Goal: Task Accomplishment & Management: Complete application form

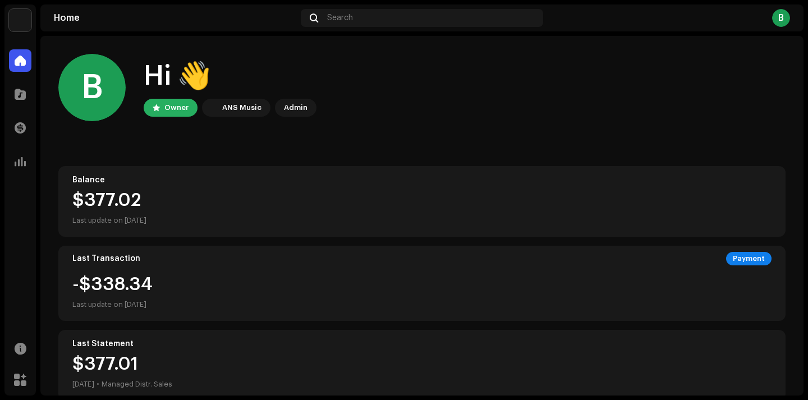
click at [784, 20] on div "B" at bounding box center [781, 18] width 18 height 18
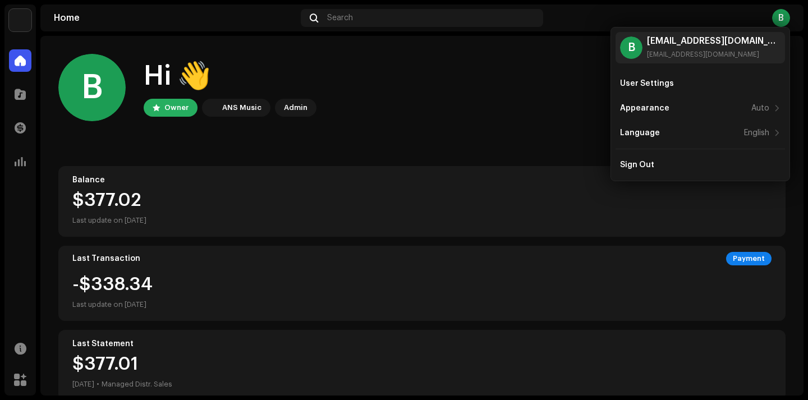
click at [784, 20] on div "B" at bounding box center [781, 18] width 18 height 18
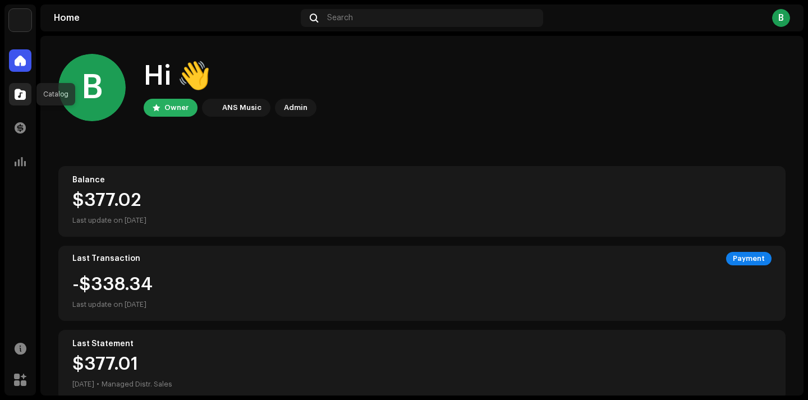
click at [21, 88] on div at bounding box center [20, 94] width 22 height 22
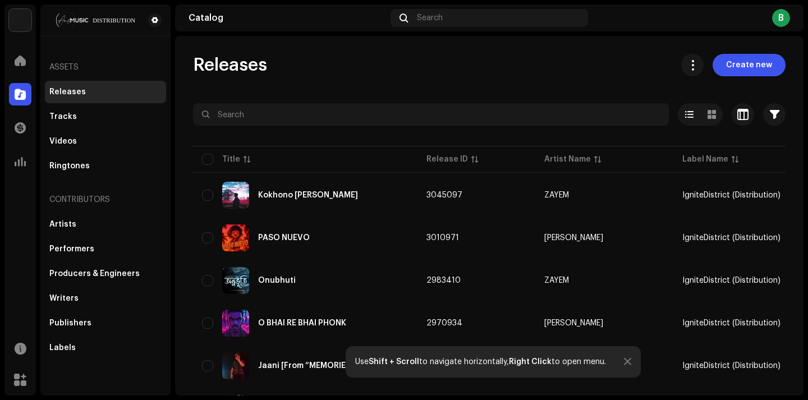
click at [753, 69] on span "Create new" at bounding box center [749, 65] width 46 height 22
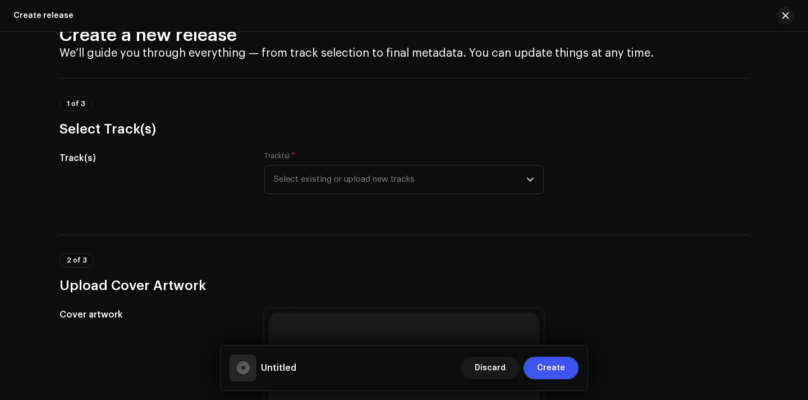
scroll to position [58, 0]
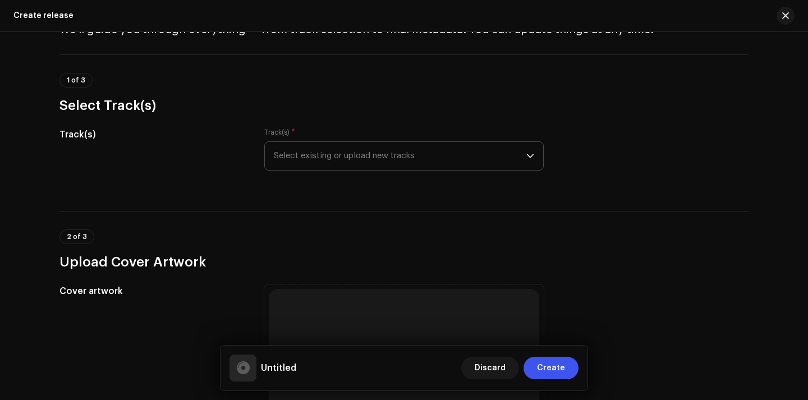
click at [451, 158] on span "Select existing or upload new tracks" at bounding box center [400, 156] width 252 height 28
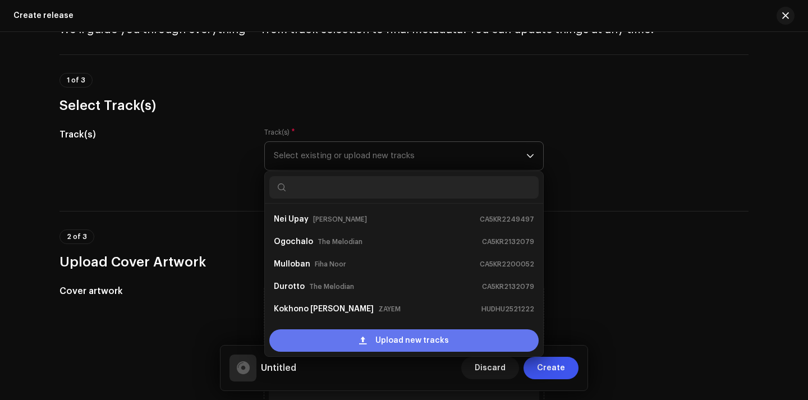
scroll to position [18, 0]
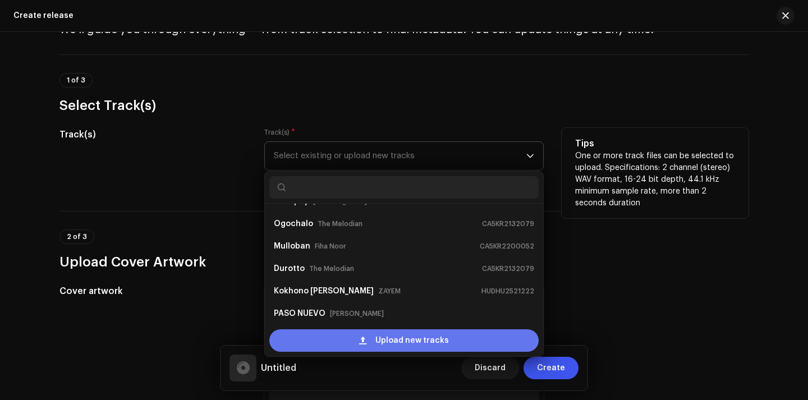
click at [412, 338] on span "Upload new tracks" at bounding box center [411, 340] width 73 height 22
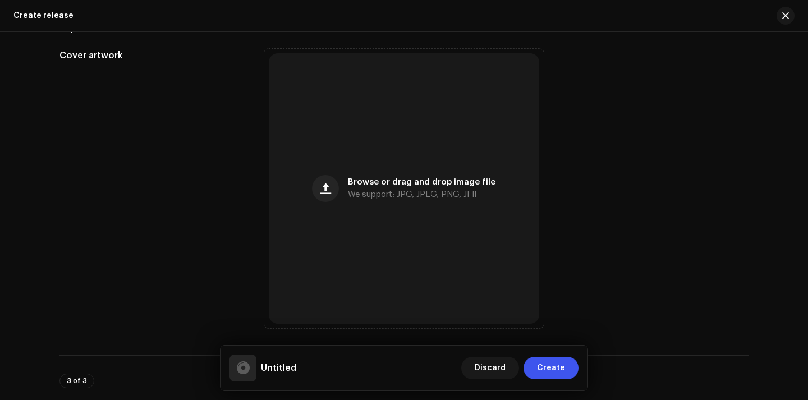
scroll to position [379, 0]
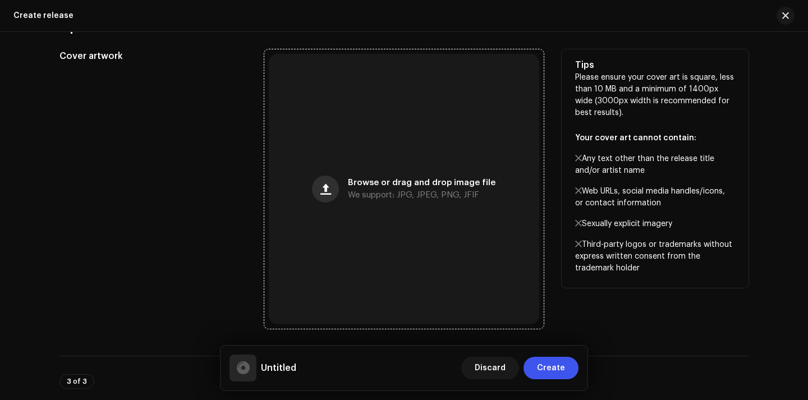
click at [328, 189] on span "button" at bounding box center [325, 189] width 11 height 9
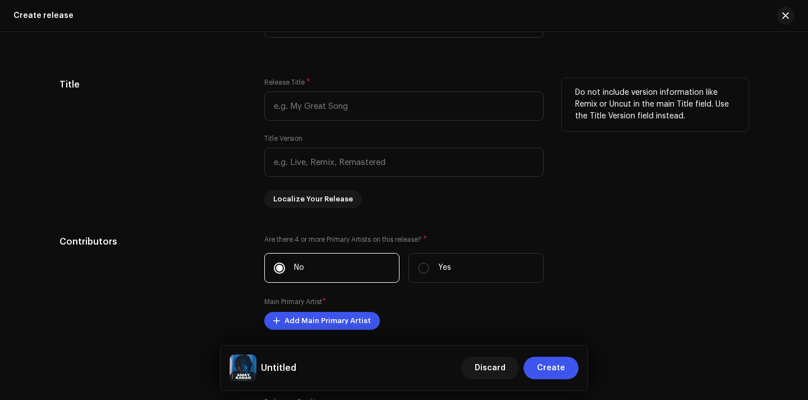
scroll to position [983, 0]
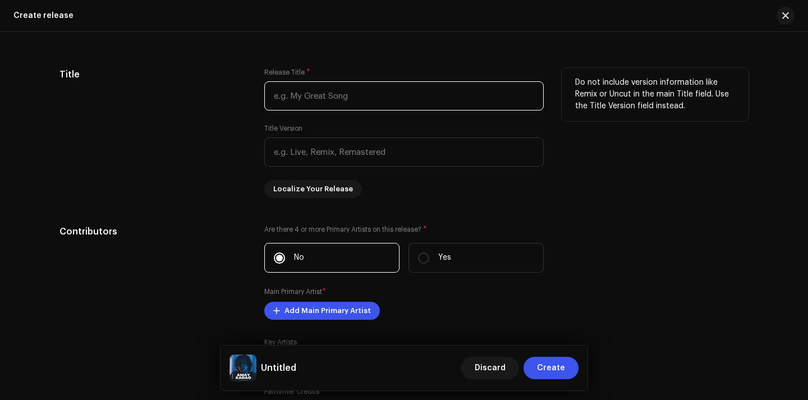
click at [337, 96] on input "text" at bounding box center [403, 95] width 279 height 29
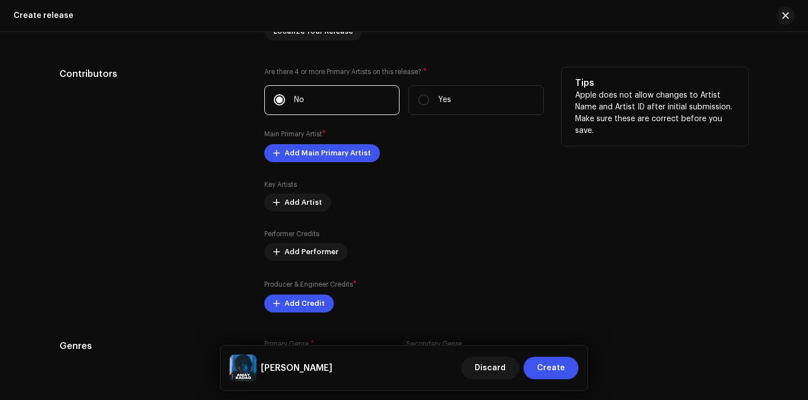
scroll to position [1186, 0]
type input "[PERSON_NAME]"
click at [330, 150] on span "Add Main Primary Artist" at bounding box center [327, 152] width 86 height 22
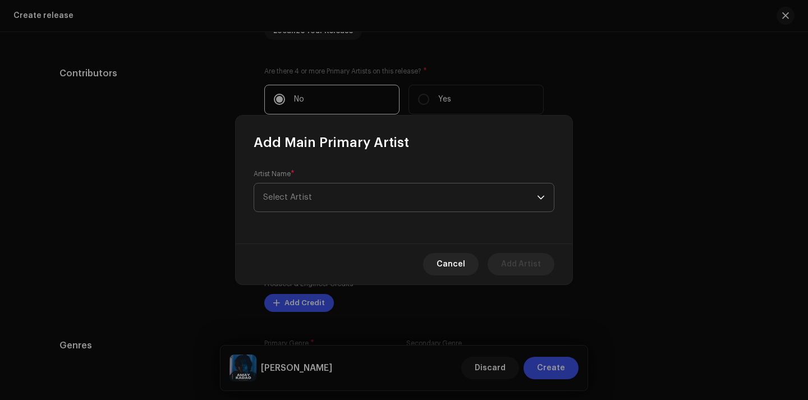
click at [325, 192] on span "Select Artist" at bounding box center [400, 197] width 274 height 28
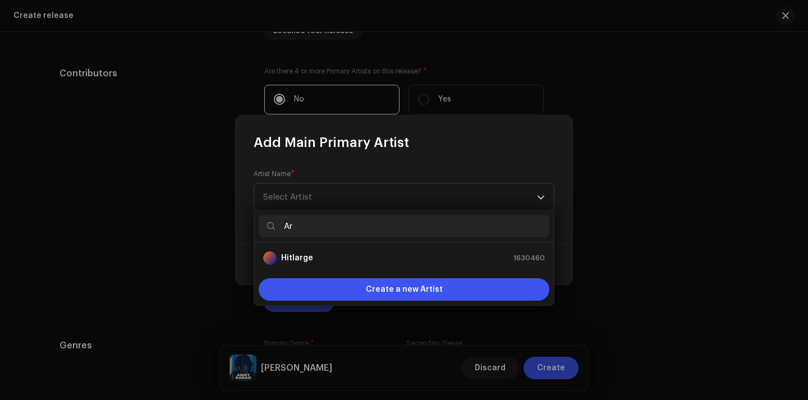
type input "A"
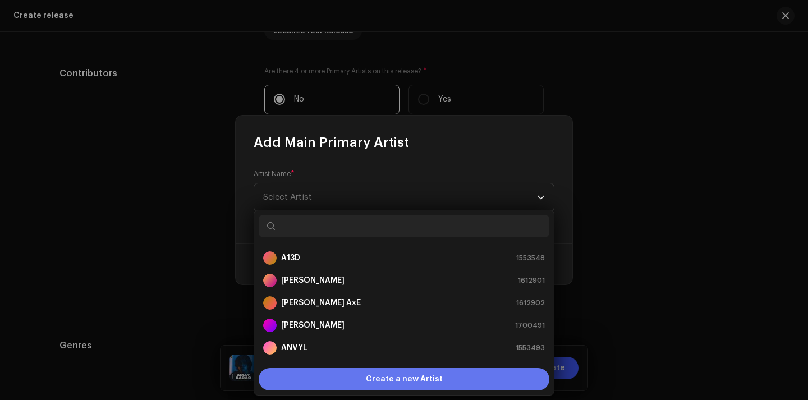
scroll to position [18, 0]
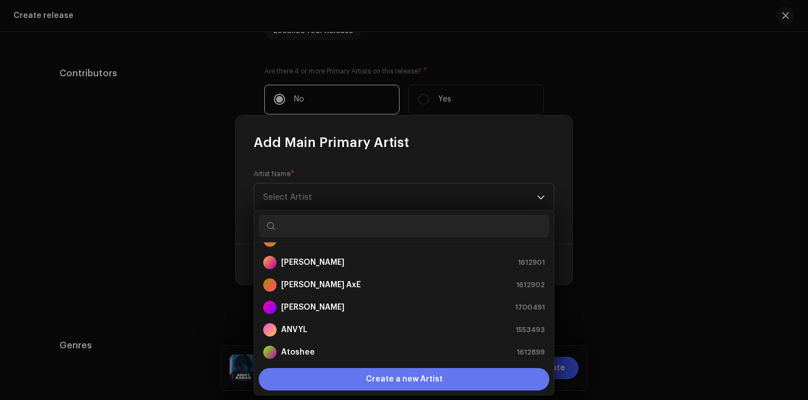
click at [435, 377] on span "Create a new Artist" at bounding box center [404, 379] width 77 height 22
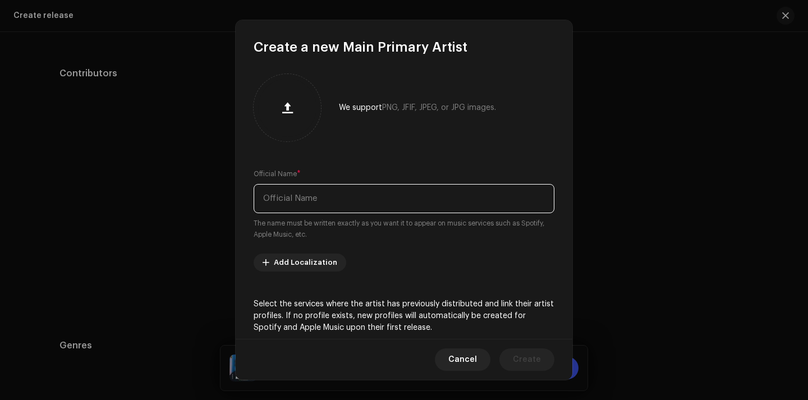
click at [389, 195] on input "text" at bounding box center [404, 198] width 301 height 29
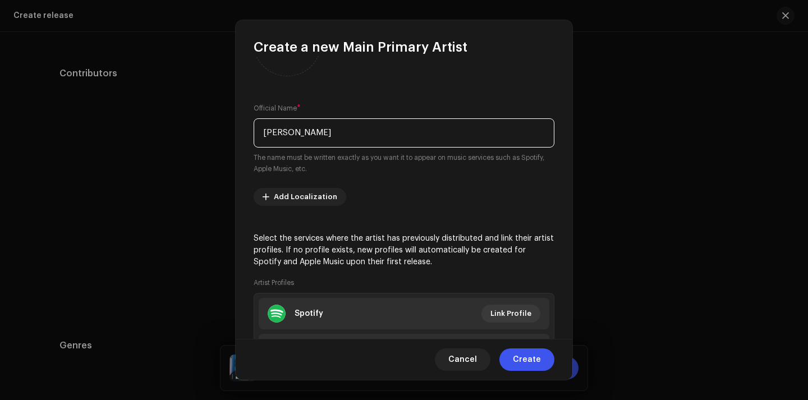
scroll to position [153, 0]
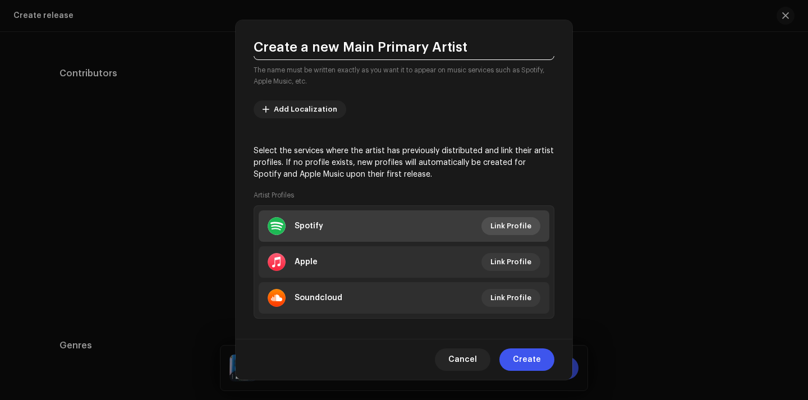
type input "[PERSON_NAME]"
click at [509, 225] on span "Link Profile" at bounding box center [510, 226] width 41 height 22
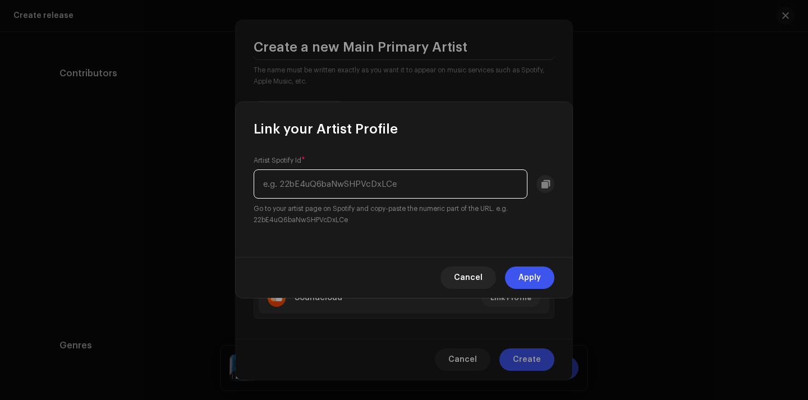
paste input "5FSxHgK27xpXm0IzRQ5DxL"
type input "5FSxHgK27xpXm0IzRQ5DxL"
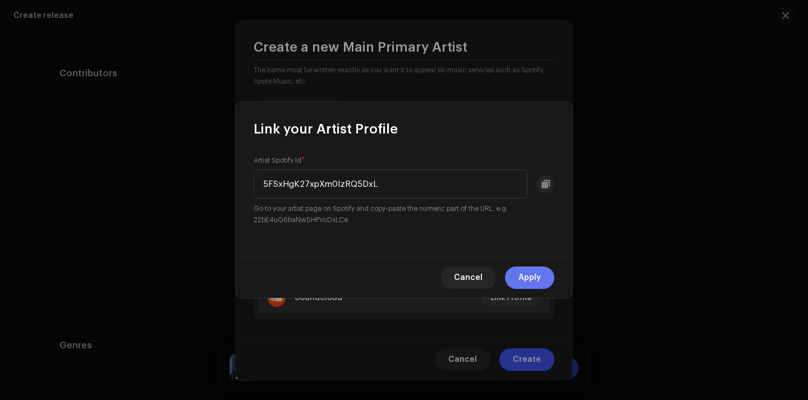
click at [537, 281] on span "Apply" at bounding box center [529, 277] width 22 height 22
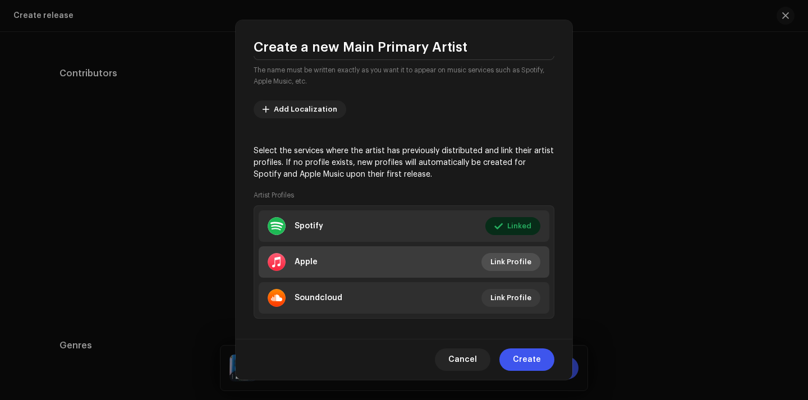
click at [495, 262] on span "Link Profile" at bounding box center [510, 262] width 41 height 22
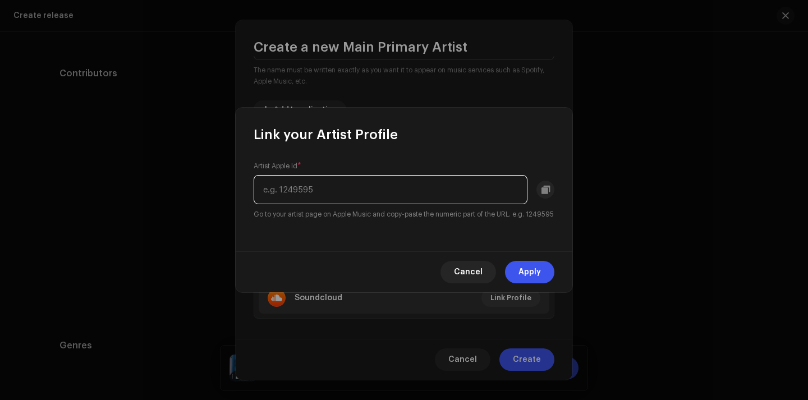
paste input "[URL][DOMAIN_NAME][PERSON_NAME]"
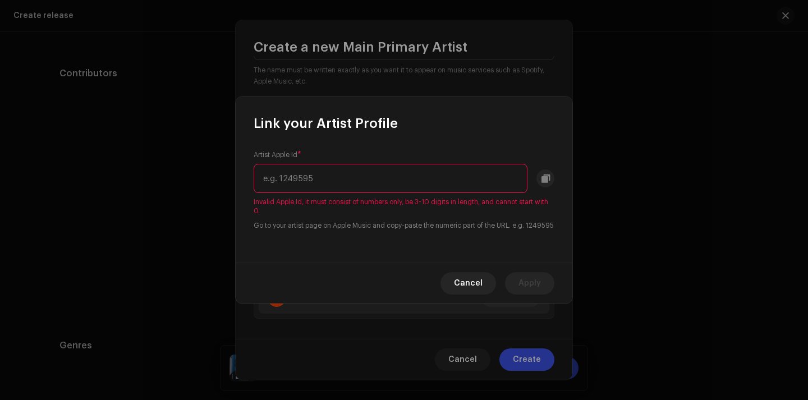
type input "[URL][DOMAIN_NAME][PERSON_NAME]"
click at [497, 172] on input "[URL][DOMAIN_NAME][PERSON_NAME]" at bounding box center [391, 178] width 274 height 29
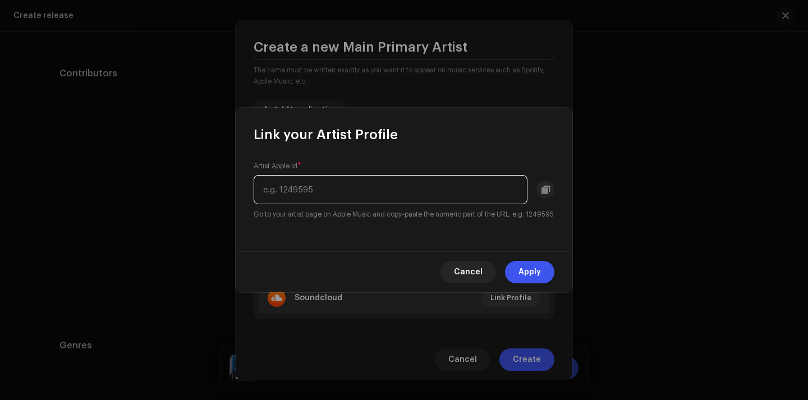
paste input "1606034152"
type input "1606034152"
click at [530, 278] on span "Apply" at bounding box center [529, 272] width 22 height 22
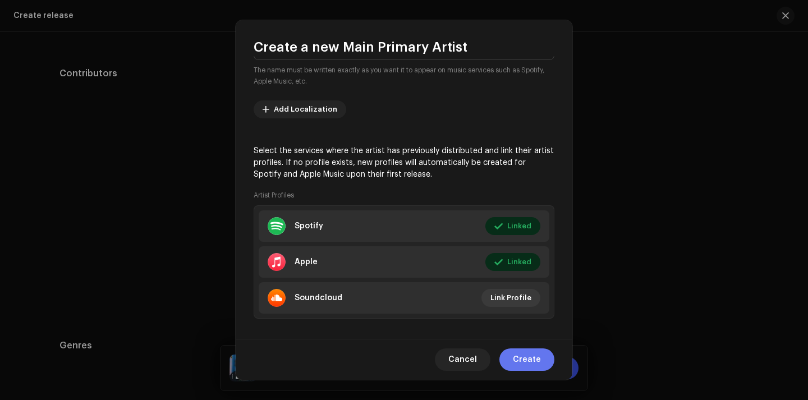
click at [536, 360] on span "Create" at bounding box center [527, 359] width 28 height 22
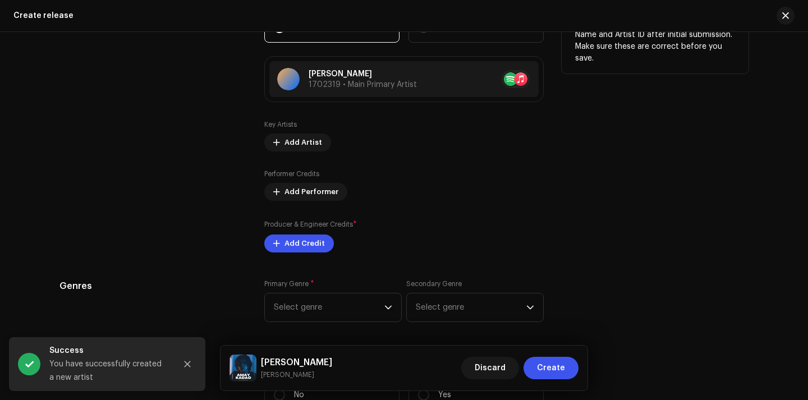
scroll to position [1259, 0]
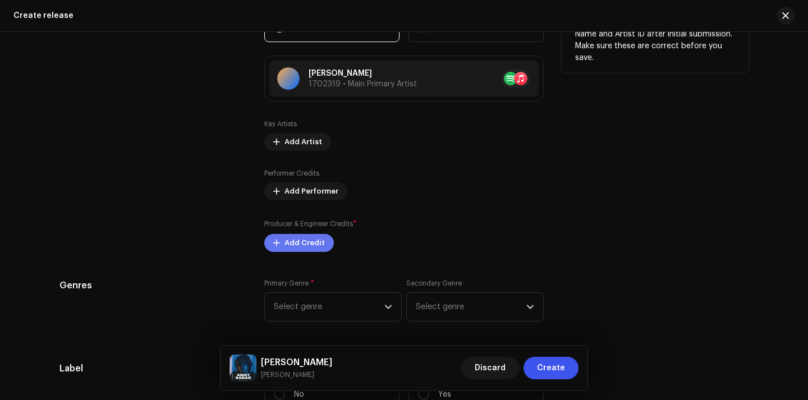
click at [300, 242] on span "Add Credit" at bounding box center [304, 243] width 40 height 22
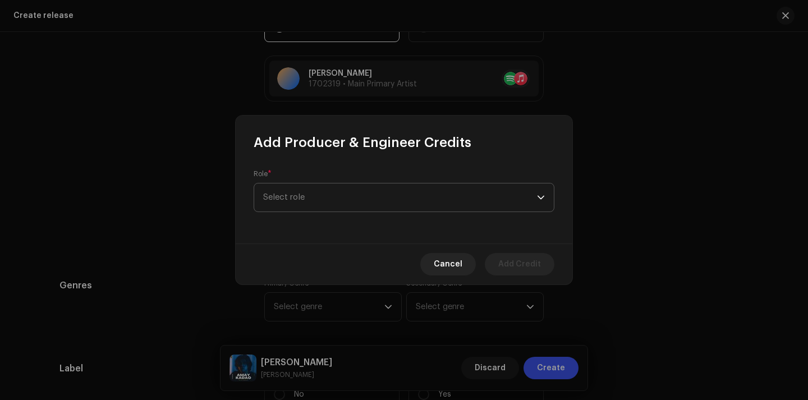
click at [354, 188] on span "Select role" at bounding box center [400, 197] width 274 height 28
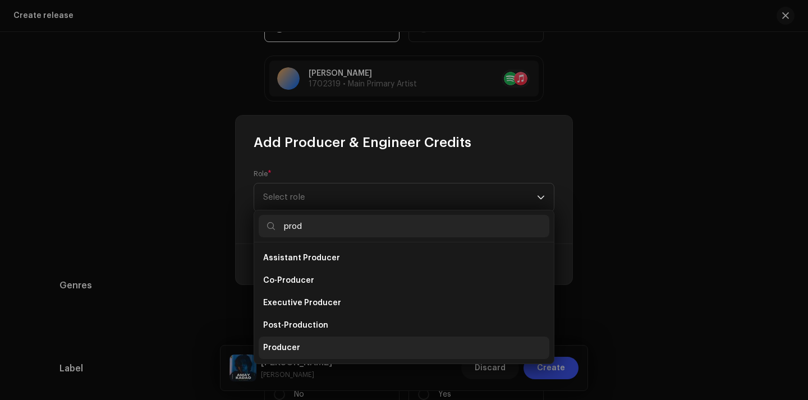
type input "prod"
click at [303, 349] on li "Producer" at bounding box center [404, 348] width 291 height 22
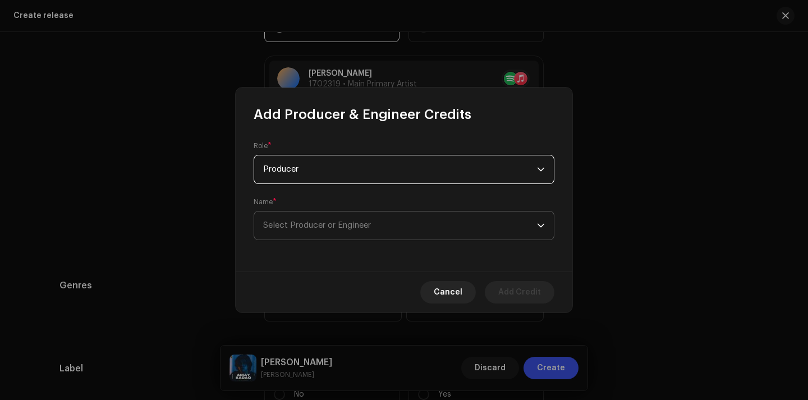
click at [384, 218] on span "Select Producer or Engineer" at bounding box center [400, 225] width 274 height 28
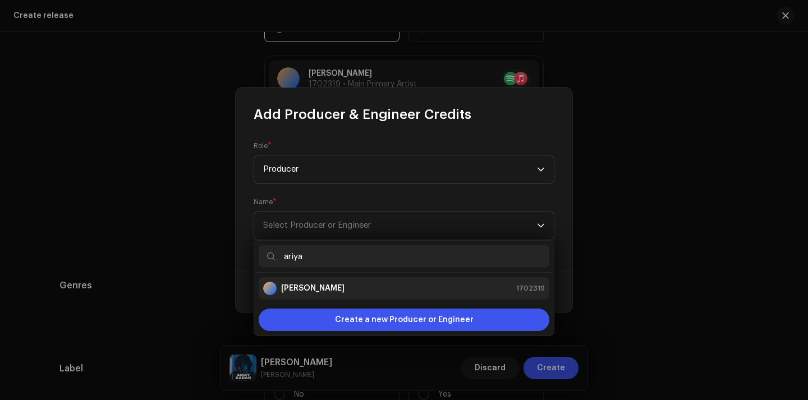
type input "ariya"
click at [362, 288] on div "[PERSON_NAME] 1702319" at bounding box center [404, 288] width 282 height 13
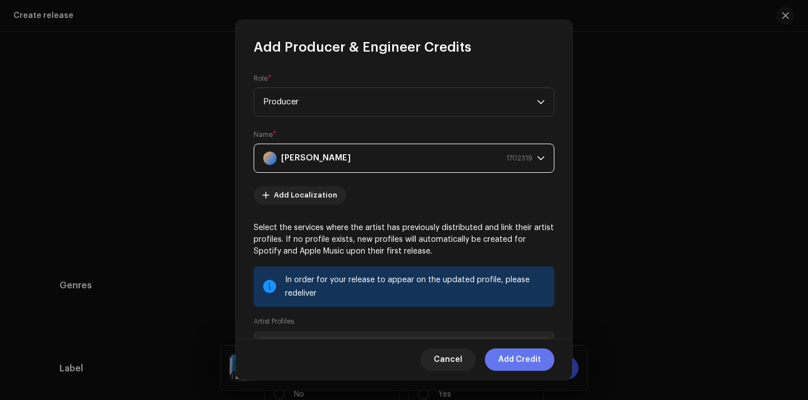
scroll to position [0, 0]
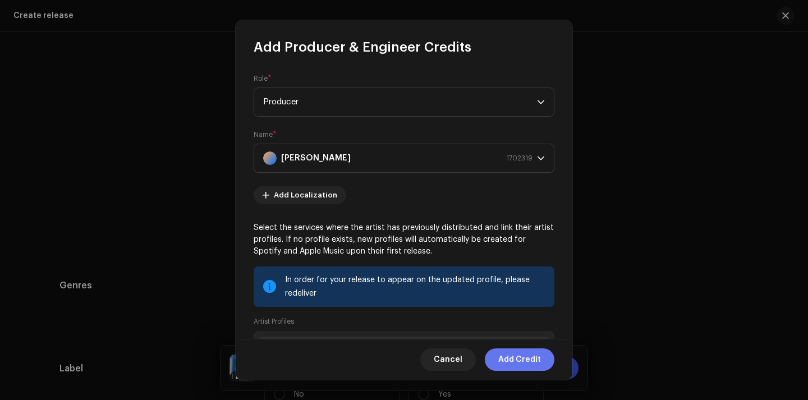
click at [518, 358] on span "Add Credit" at bounding box center [519, 359] width 43 height 22
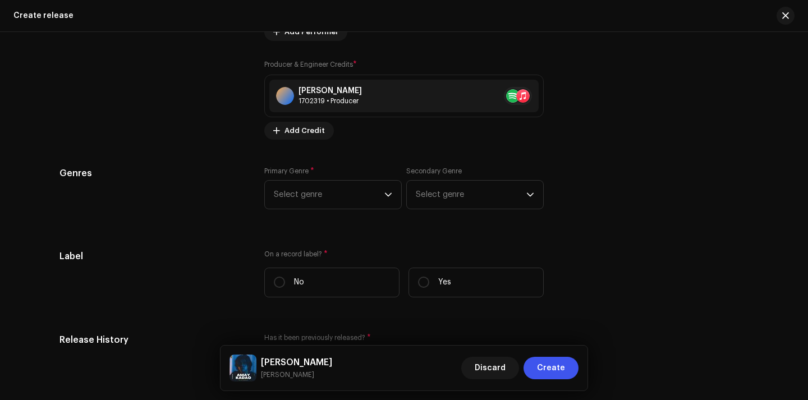
scroll to position [1417, 0]
click at [358, 197] on span "Select genre" at bounding box center [329, 196] width 111 height 28
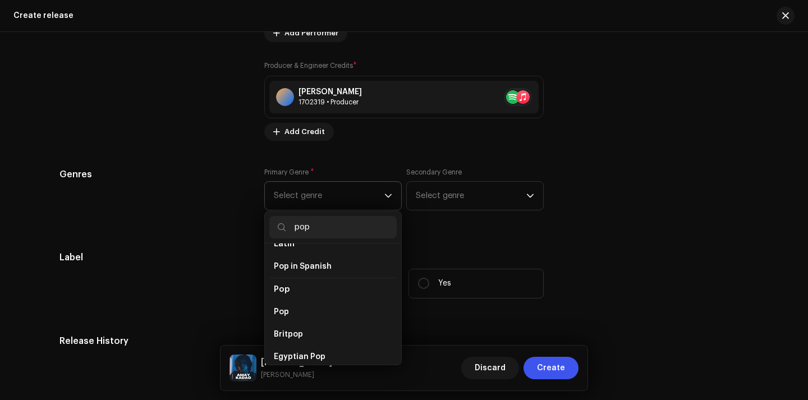
scroll to position [388, 0]
type input "pop"
click at [284, 306] on span "Pop" at bounding box center [281, 311] width 15 height 11
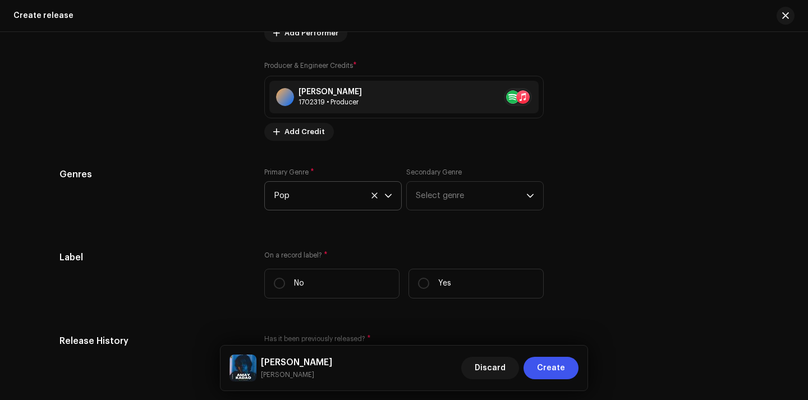
click at [202, 288] on div "Label" at bounding box center [152, 279] width 187 height 57
click at [438, 287] on p "Yes" at bounding box center [444, 284] width 13 height 12
click at [429, 287] on input "Yes" at bounding box center [423, 283] width 11 height 11
radio input "true"
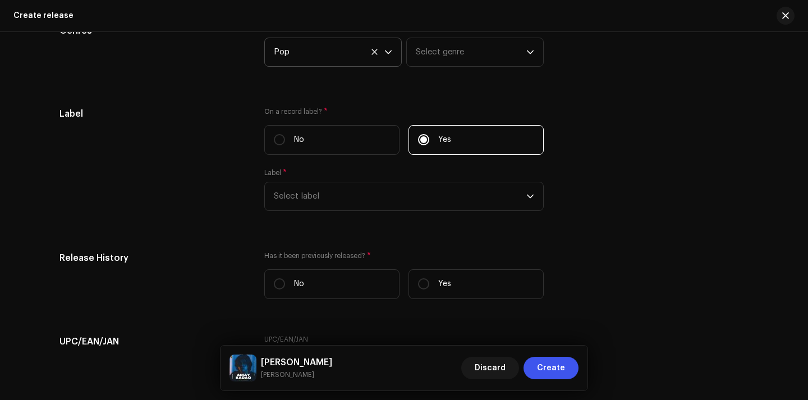
scroll to position [1562, 0]
click at [387, 179] on div "Label * Select label" at bounding box center [403, 188] width 279 height 43
click at [372, 196] on span "Select label" at bounding box center [400, 195] width 252 height 28
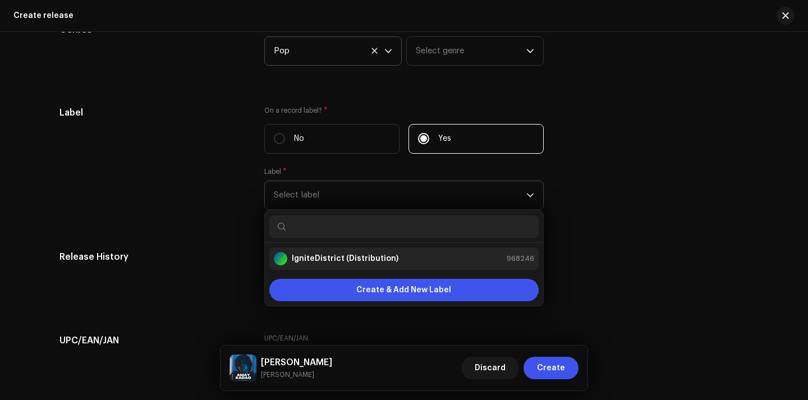
click at [336, 257] on strong "IgniteDistrict (Distribution)" at bounding box center [345, 258] width 107 height 11
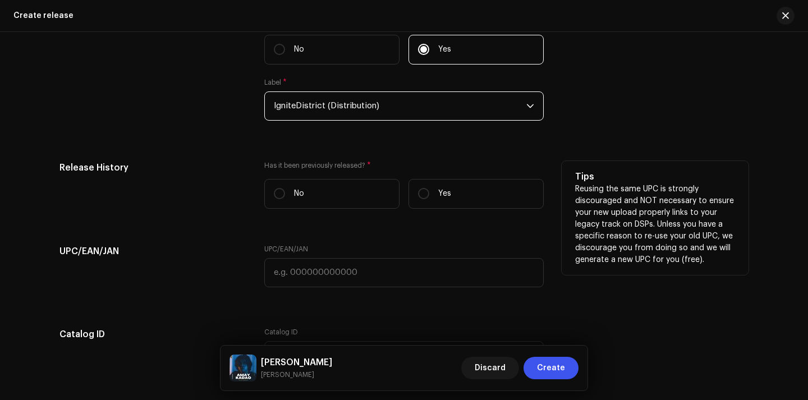
scroll to position [1652, 0]
click at [448, 193] on p "Yes" at bounding box center [444, 193] width 13 height 12
click at [429, 193] on input "Yes" at bounding box center [423, 192] width 11 height 11
radio input "true"
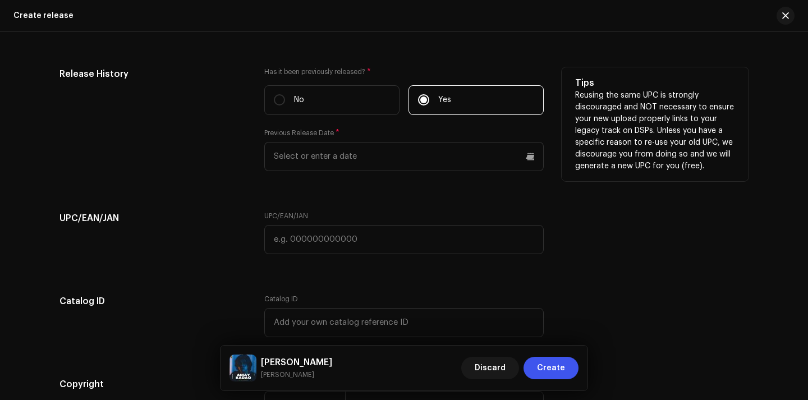
scroll to position [1745, 0]
click at [389, 138] on div "Previous Release Date *" at bounding box center [403, 149] width 279 height 43
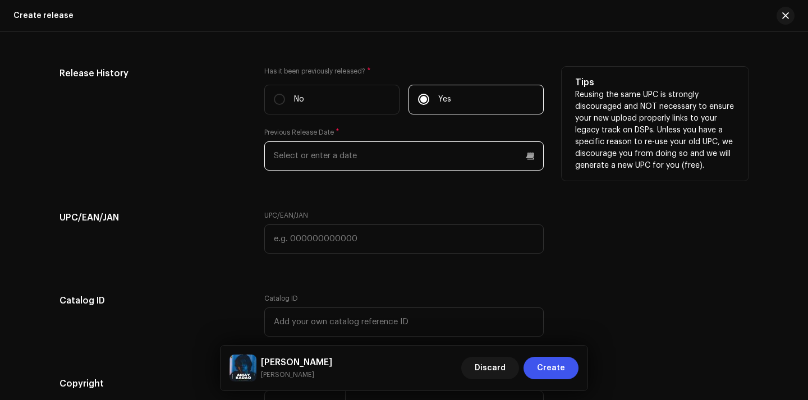
click at [388, 153] on input "text" at bounding box center [403, 155] width 279 height 29
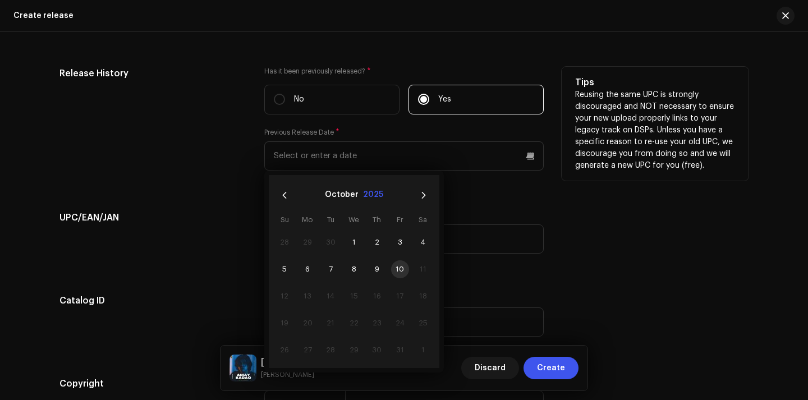
click at [370, 188] on button "2025" at bounding box center [373, 195] width 20 height 18
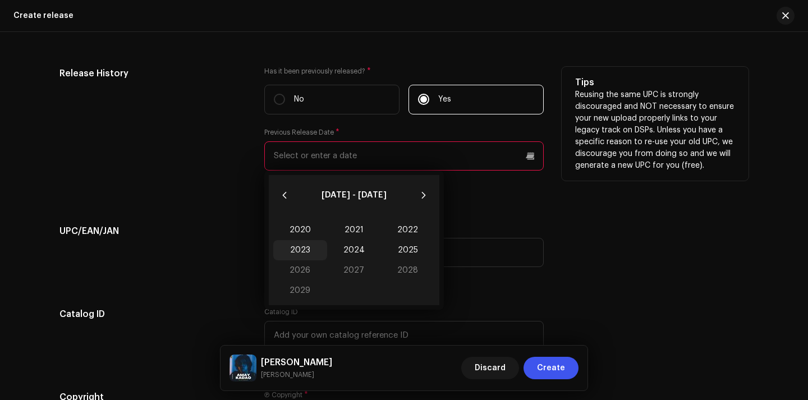
click at [300, 250] on span "2023" at bounding box center [300, 250] width 54 height 20
click at [300, 226] on span "Jan" at bounding box center [297, 229] width 48 height 18
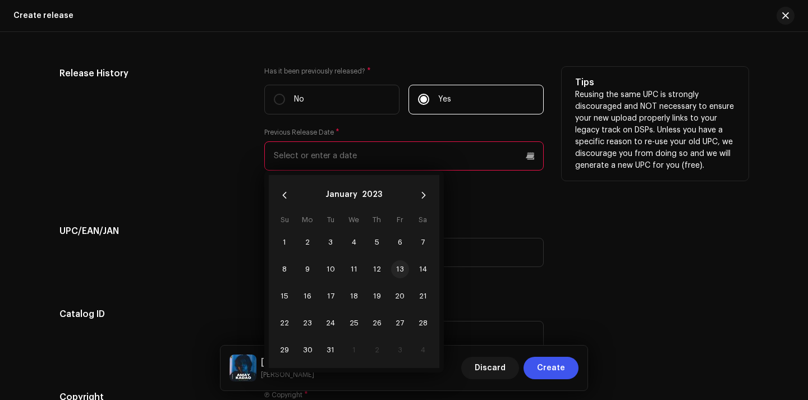
click at [394, 271] on span "13" at bounding box center [400, 269] width 18 height 18
type input "[DATE]"
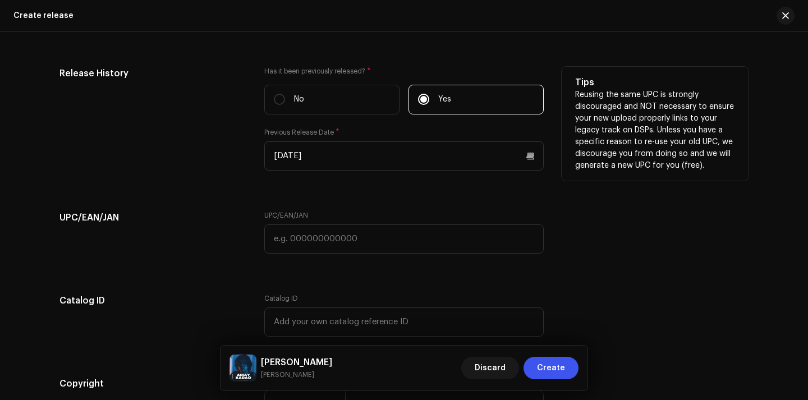
click at [307, 239] on input "text" at bounding box center [403, 238] width 279 height 29
paste input "7316472068367"
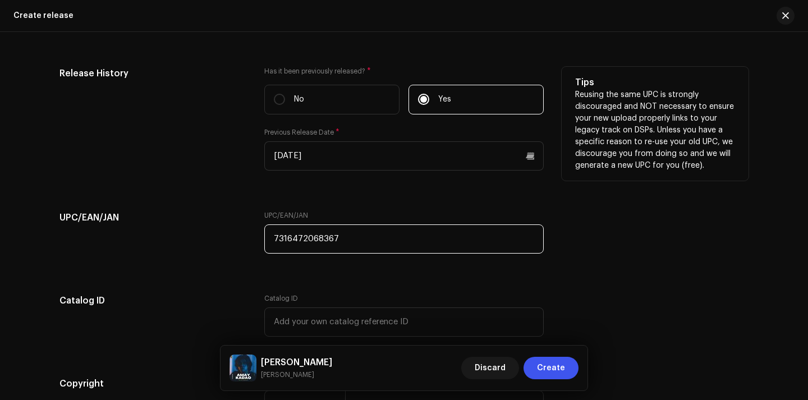
type input "7316472068367"
click at [218, 261] on div "UPC/EAN/JAN" at bounding box center [152, 239] width 187 height 56
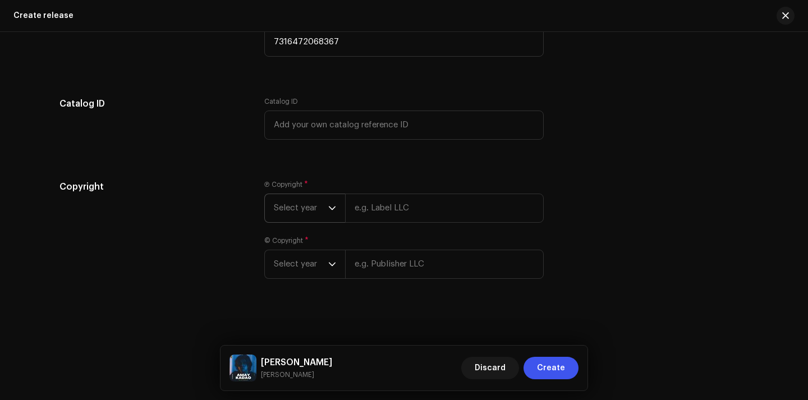
scroll to position [1941, 0]
click at [303, 195] on span "Select year" at bounding box center [301, 209] width 54 height 28
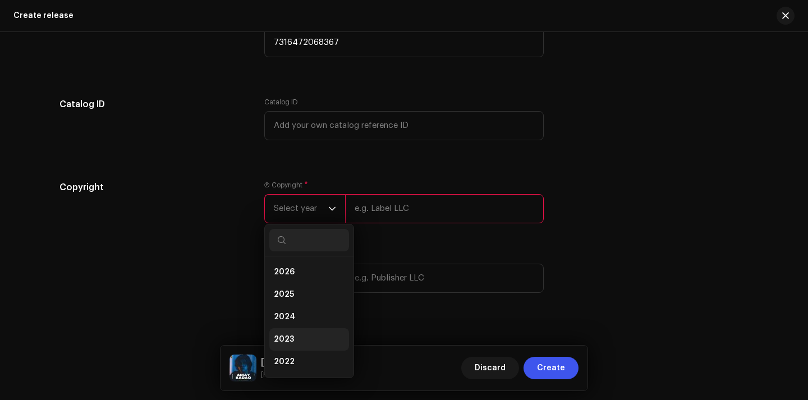
click at [304, 333] on li "2023" at bounding box center [309, 339] width 80 height 22
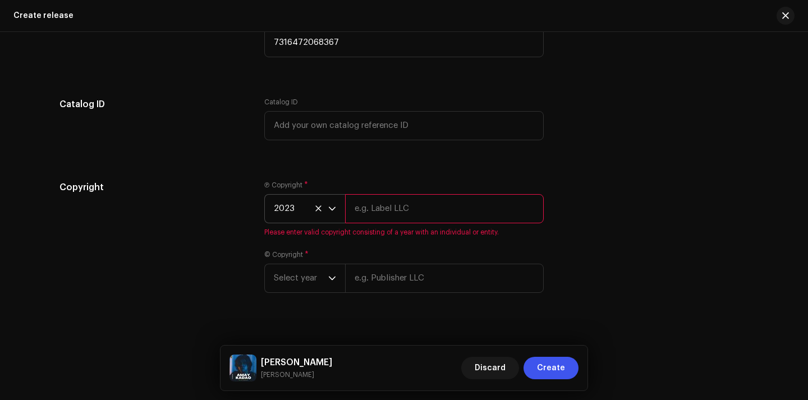
click at [408, 215] on input "text" at bounding box center [444, 208] width 199 height 29
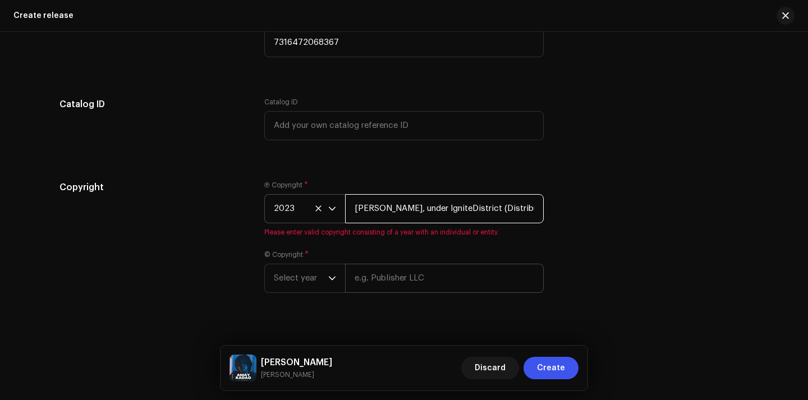
type input "[PERSON_NAME], under IgniteDistrict (Distribution)."
click at [428, 282] on div "Ⓟ Copyright * 2023 [PERSON_NAME], under IgniteDistrict (Distribution). Please e…" at bounding box center [403, 244] width 279 height 126
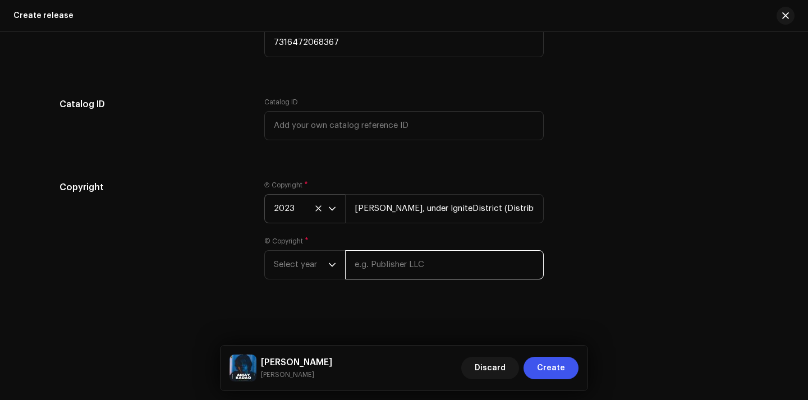
paste input "[PERSON_NAME], under IgniteDistrict (Distribution)."
type input "[PERSON_NAME], under IgniteDistrict (Distribution)."
click at [164, 287] on div "Copyright" at bounding box center [152, 237] width 187 height 112
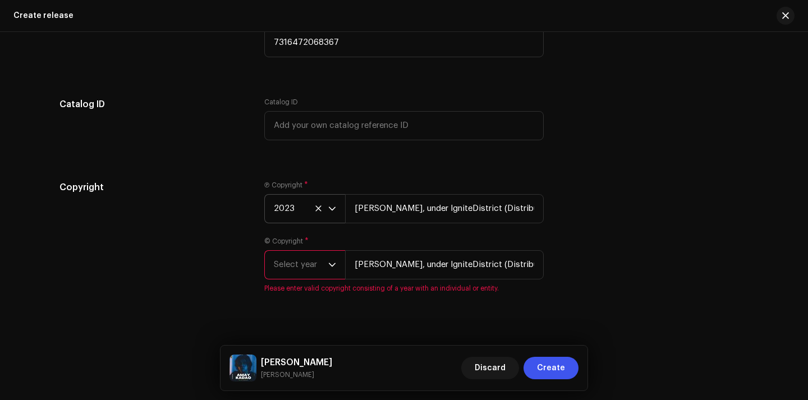
click at [313, 270] on span "Select year" at bounding box center [301, 265] width 54 height 28
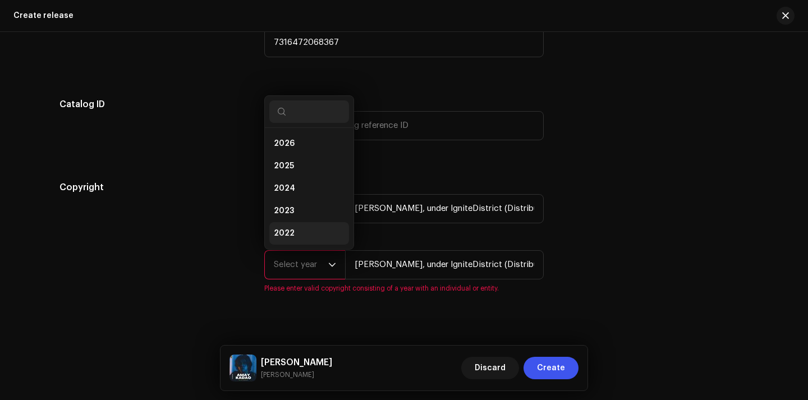
scroll to position [18, 0]
click at [301, 189] on li "2023" at bounding box center [309, 193] width 80 height 22
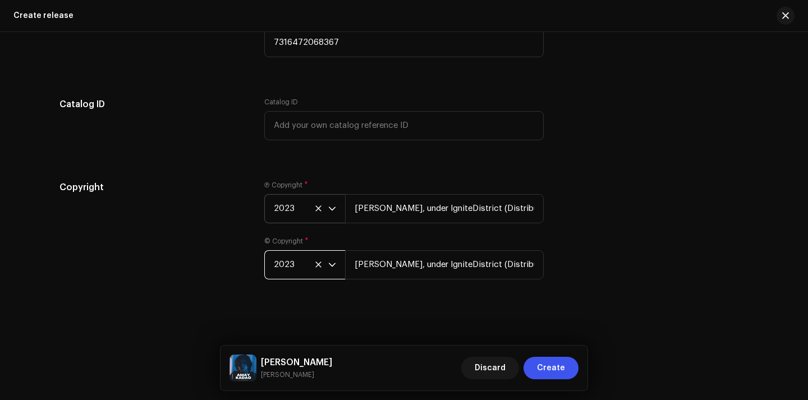
click at [199, 268] on div "Copyright" at bounding box center [152, 237] width 187 height 112
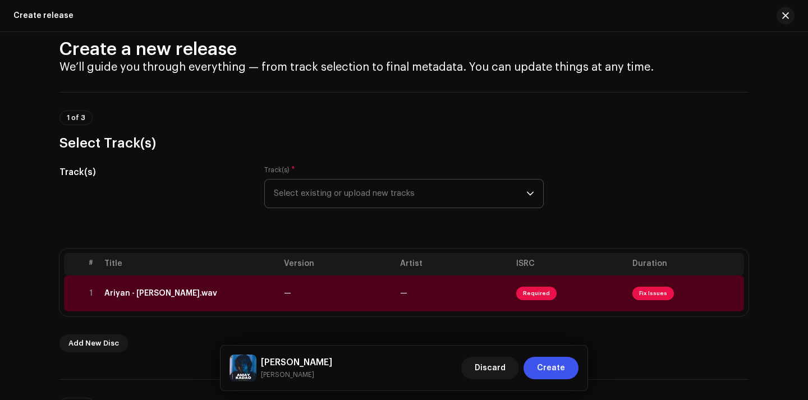
scroll to position [12, 0]
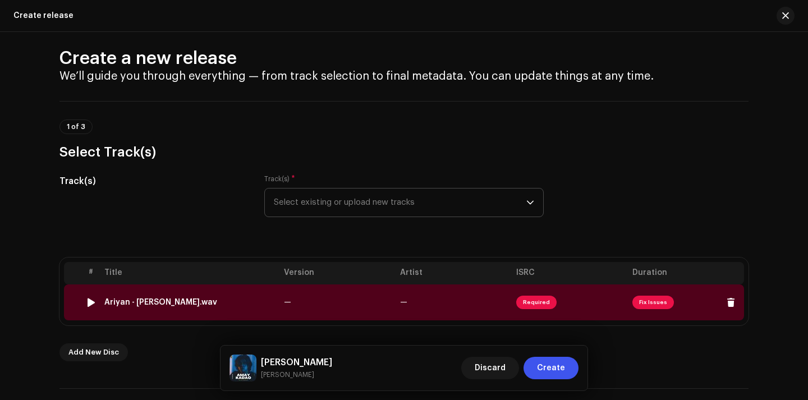
click at [151, 303] on div "Ariyan - [PERSON_NAME].wav" at bounding box center [160, 302] width 113 height 9
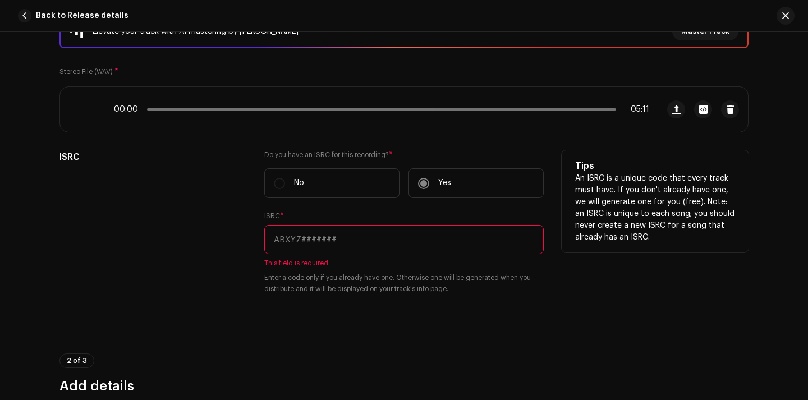
scroll to position [177, 0]
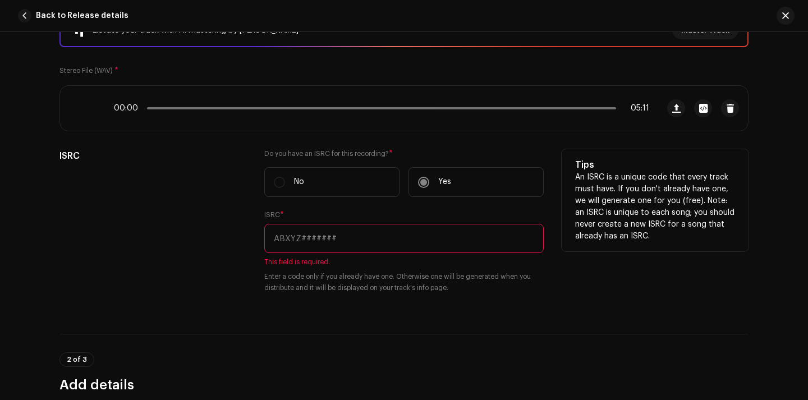
click at [438, 179] on p "Yes" at bounding box center [444, 182] width 13 height 12
click at [316, 238] on input "text" at bounding box center [403, 238] width 279 height 29
paste input "UKZGC2300118"
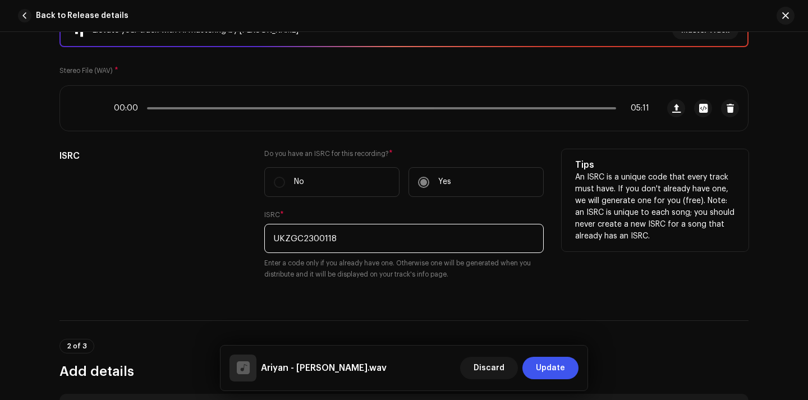
type input "UKZGC2300118"
click at [200, 265] on div "ISRC" at bounding box center [152, 221] width 187 height 144
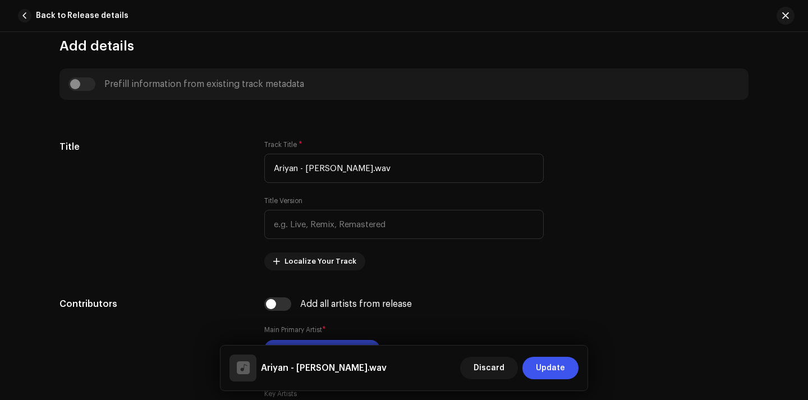
scroll to position [543, 0]
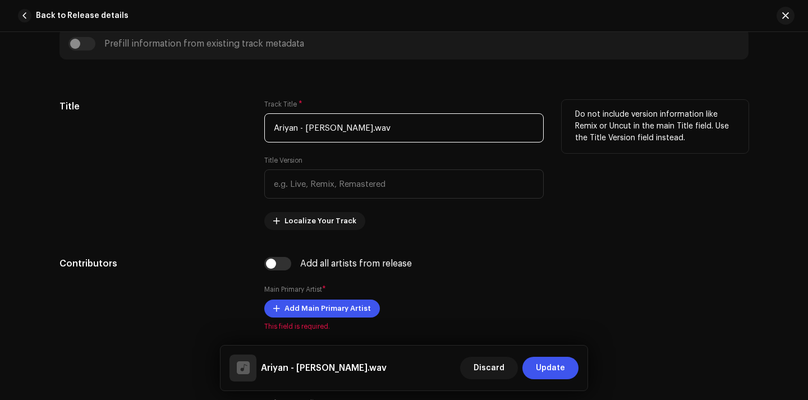
click at [304, 129] on input "Ariyan - [PERSON_NAME].wav" at bounding box center [403, 127] width 279 height 29
click at [342, 128] on input "[PERSON_NAME].wav" at bounding box center [403, 127] width 279 height 29
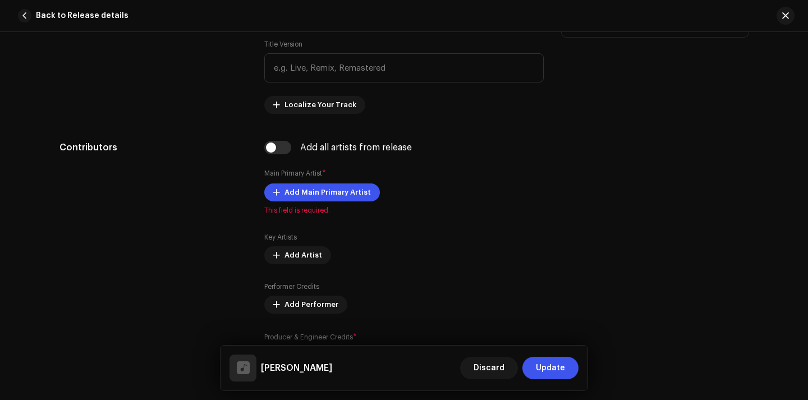
scroll to position [676, 0]
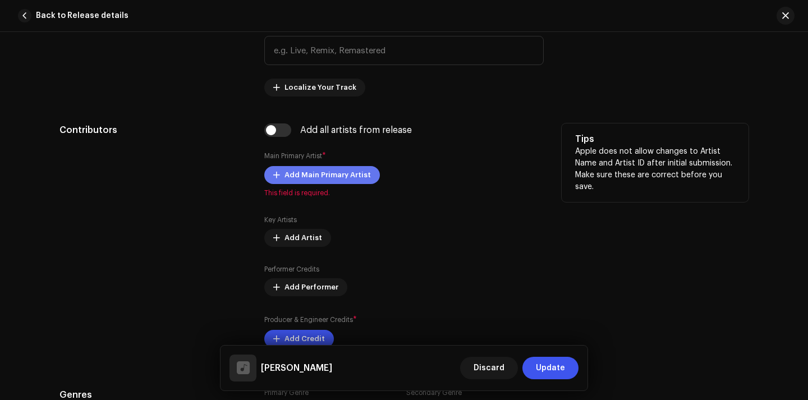
type input "[PERSON_NAME]"
click at [335, 171] on span "Add Main Primary Artist" at bounding box center [327, 175] width 86 height 22
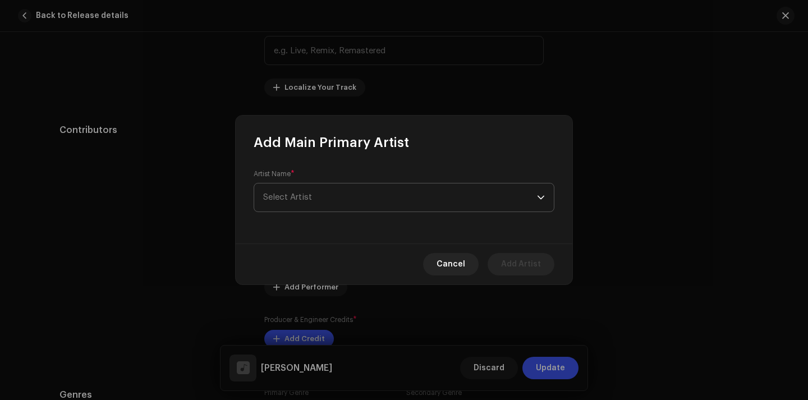
click at [332, 195] on span "Select Artist" at bounding box center [400, 197] width 274 height 28
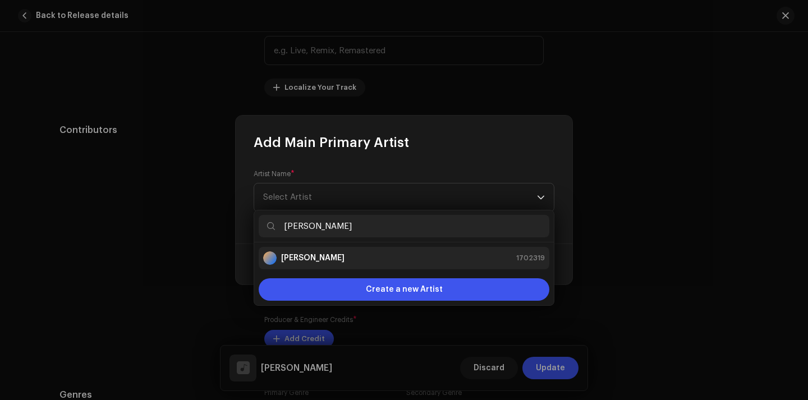
type input "[PERSON_NAME]"
click at [307, 256] on strong "[PERSON_NAME]" at bounding box center [312, 257] width 63 height 11
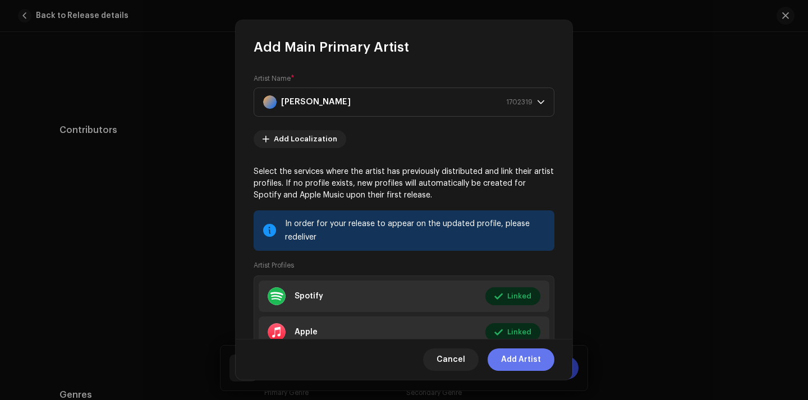
click at [518, 359] on span "Add Artist" at bounding box center [521, 359] width 40 height 22
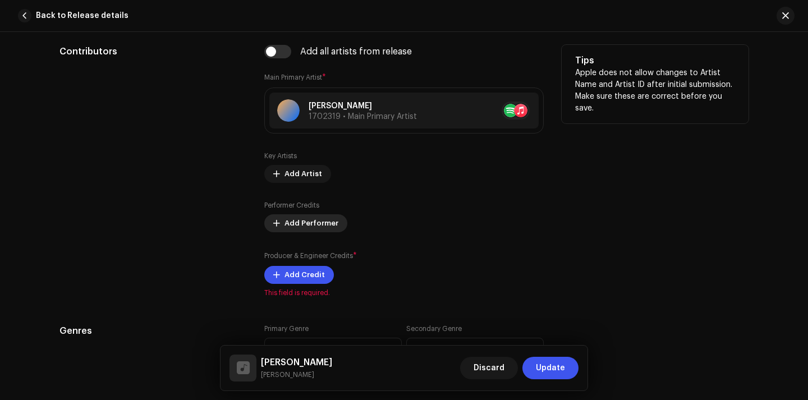
scroll to position [759, 0]
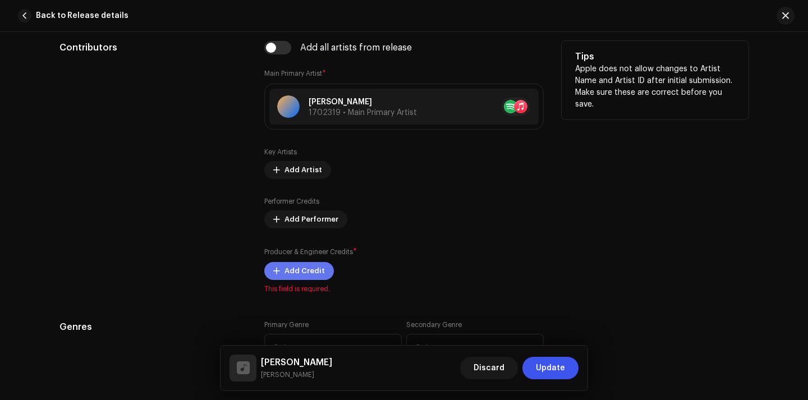
click at [307, 274] on span "Add Credit" at bounding box center [304, 271] width 40 height 22
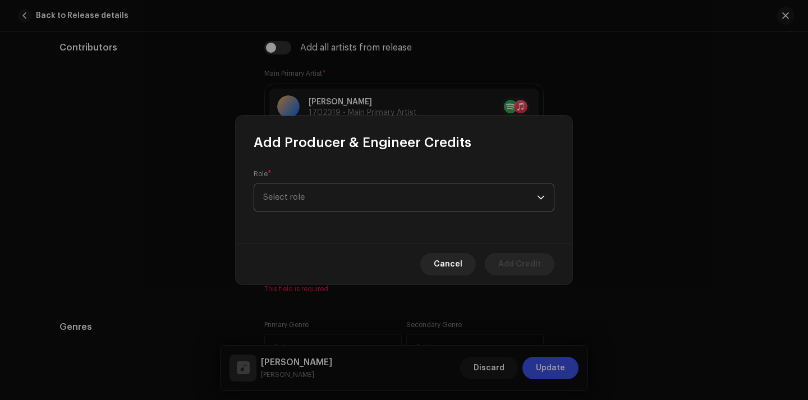
click at [349, 200] on span "Select role" at bounding box center [400, 197] width 274 height 28
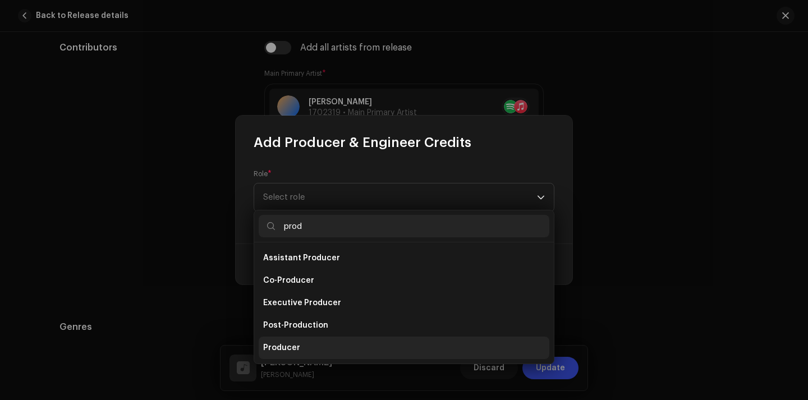
type input "prod"
click at [303, 340] on li "Producer" at bounding box center [404, 348] width 291 height 22
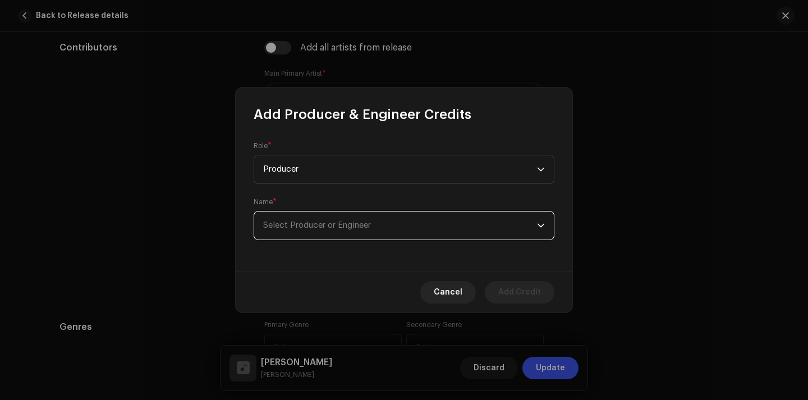
click at [380, 227] on span "Select Producer or Engineer" at bounding box center [400, 225] width 274 height 28
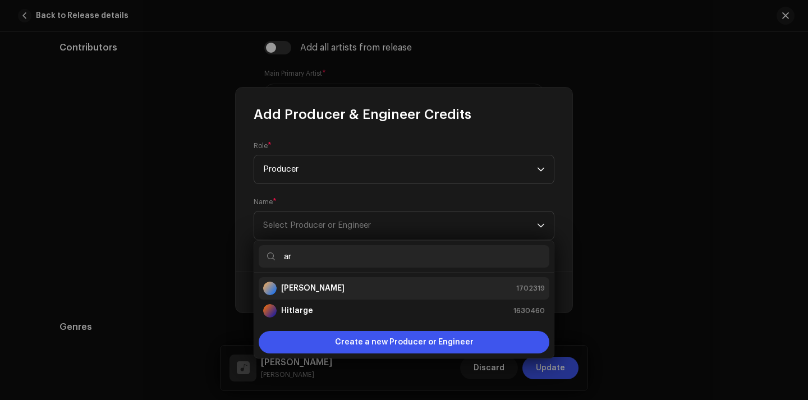
type input "ar"
click at [344, 290] on strong "[PERSON_NAME]" at bounding box center [312, 288] width 63 height 11
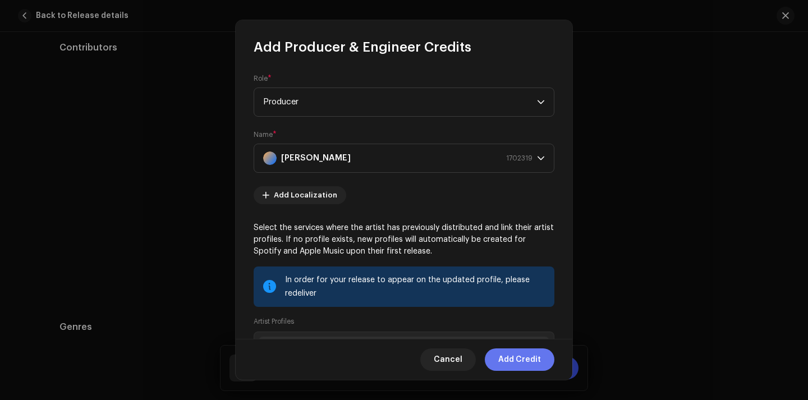
click at [517, 359] on span "Add Credit" at bounding box center [519, 359] width 43 height 22
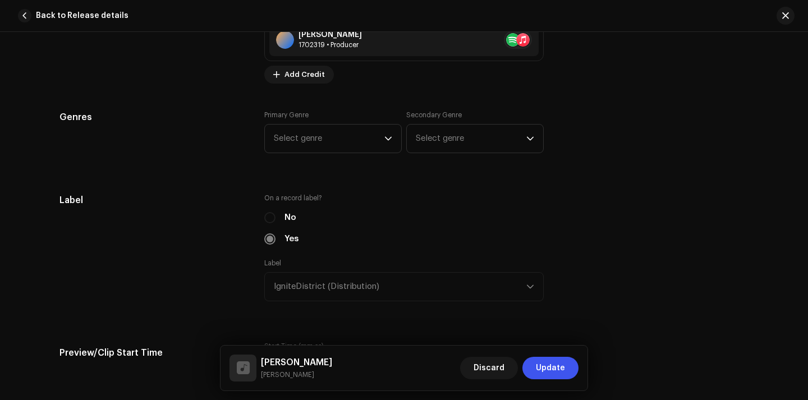
scroll to position [1008, 0]
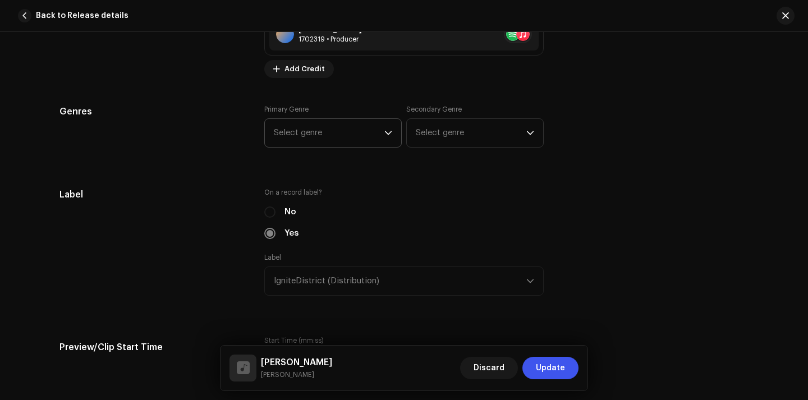
click at [370, 133] on span "Select genre" at bounding box center [329, 133] width 111 height 28
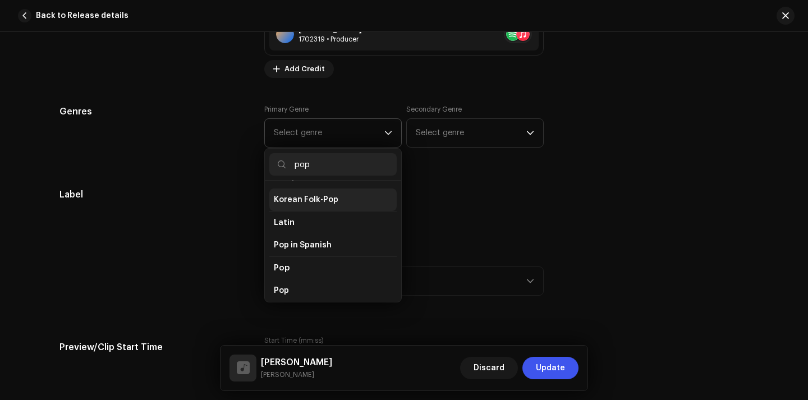
scroll to position [357, 0]
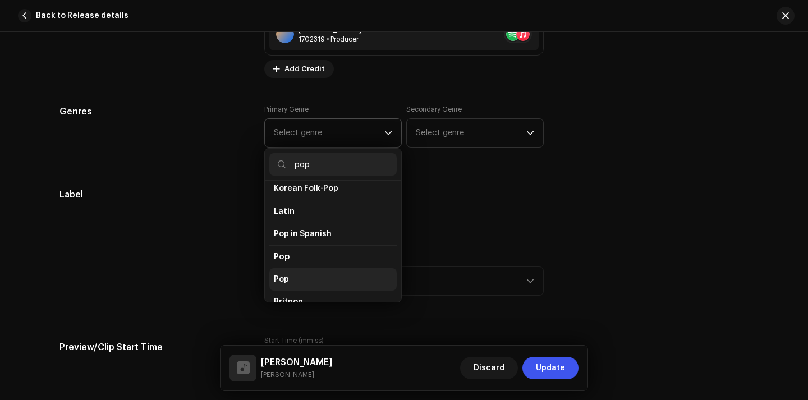
type input "pop"
click at [292, 268] on li "Pop" at bounding box center [332, 279] width 127 height 22
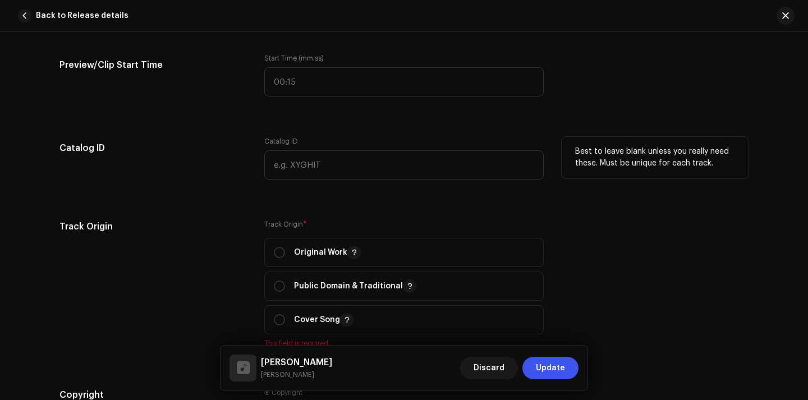
scroll to position [1290, 0]
click at [267, 252] on p-togglebutton "Original Work" at bounding box center [403, 252] width 279 height 29
radio input "true"
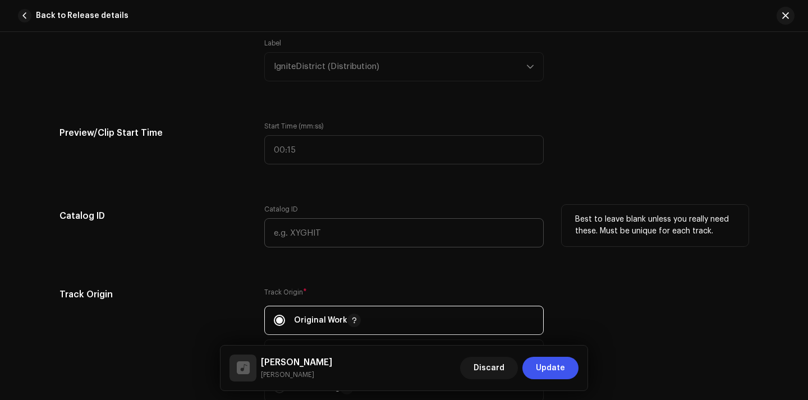
scroll to position [1226, 0]
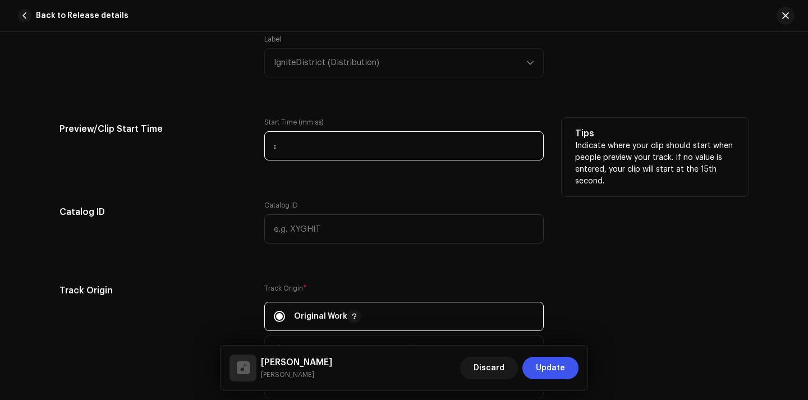
click at [276, 146] on input ":" at bounding box center [403, 145] width 279 height 29
type input "01:37"
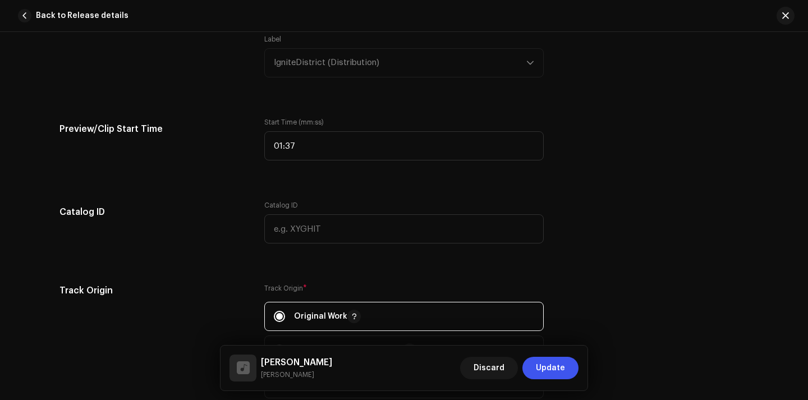
click at [192, 190] on div "Track details Complete the following to finalize your track. 1 of 3 Add Audio F…" at bounding box center [404, 120] width 725 height 2574
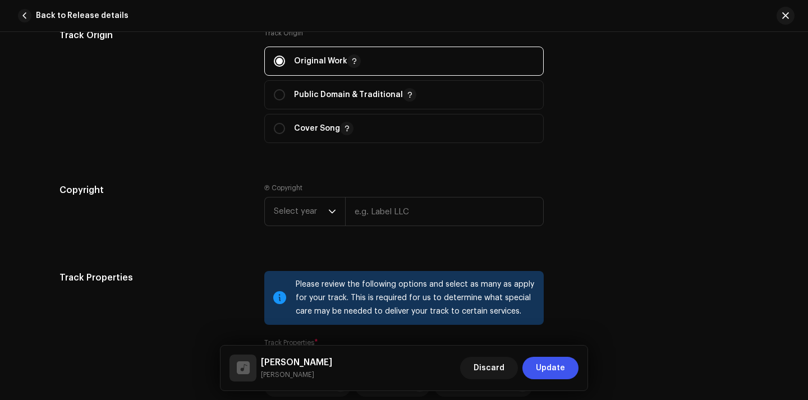
scroll to position [1500, 0]
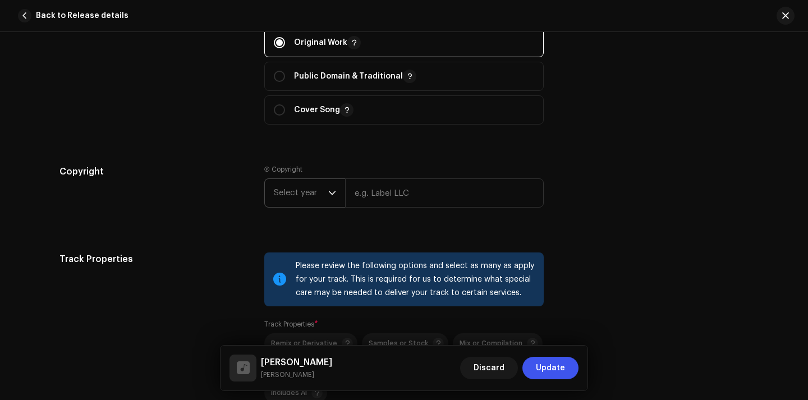
click at [309, 185] on span "Select year" at bounding box center [301, 193] width 54 height 28
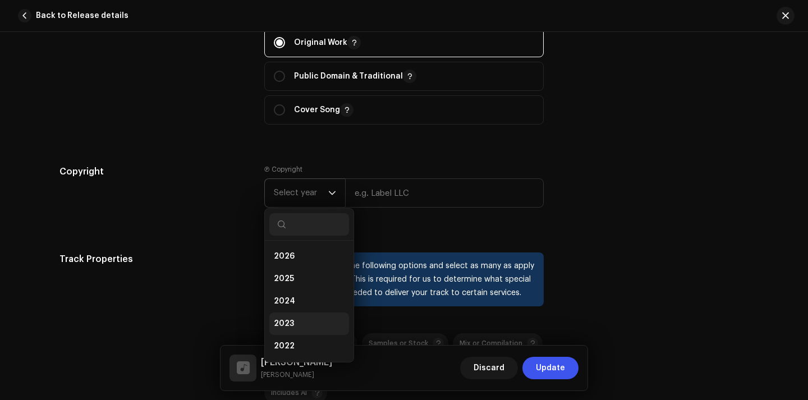
click at [300, 326] on li "2023" at bounding box center [309, 323] width 80 height 22
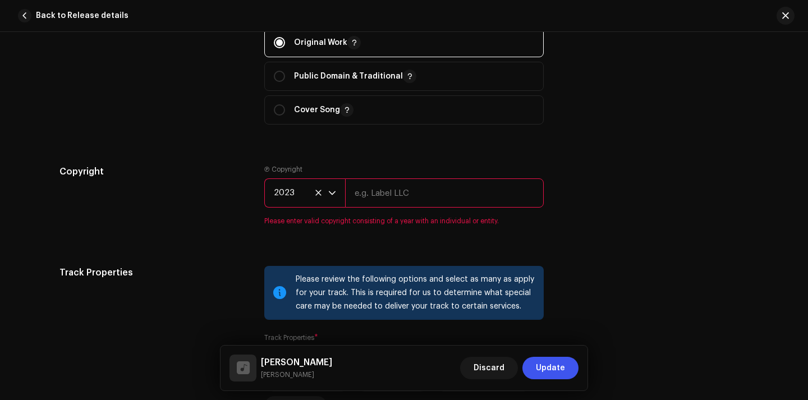
click at [445, 198] on input "text" at bounding box center [444, 192] width 199 height 29
paste input "UKZGC2300118"
type input "UKZGC2300118"
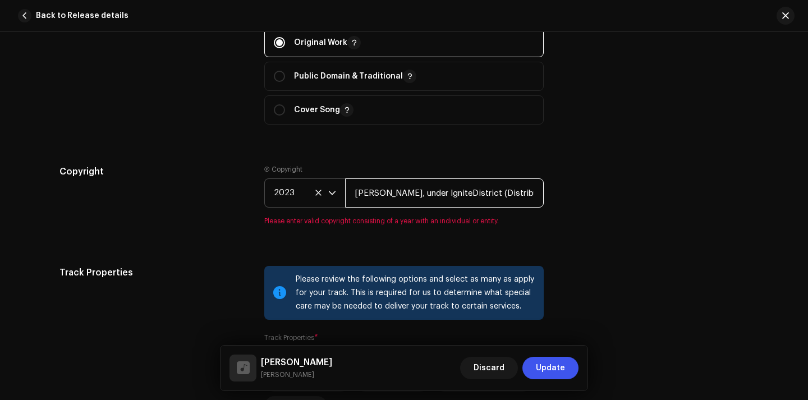
type input "[PERSON_NAME], under IgniteDistrict (Distribution)."
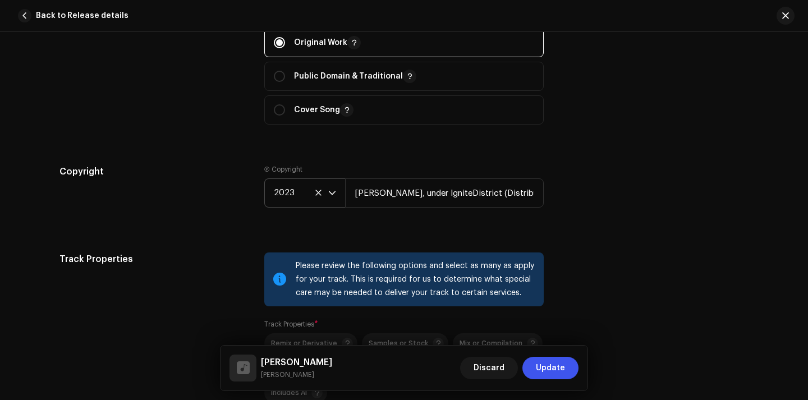
click at [220, 212] on div "Copyright" at bounding box center [152, 195] width 187 height 61
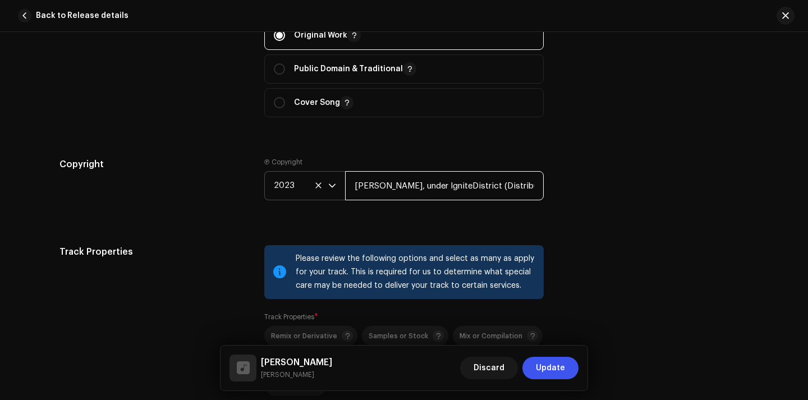
click at [523, 185] on input "[PERSON_NAME], under IgniteDistrict (Distribution)." at bounding box center [444, 185] width 199 height 29
click at [655, 205] on div "Copyright Ⓟ Copyright 2023 [PERSON_NAME], under IgniteDistrict (Distribution)." at bounding box center [403, 188] width 689 height 61
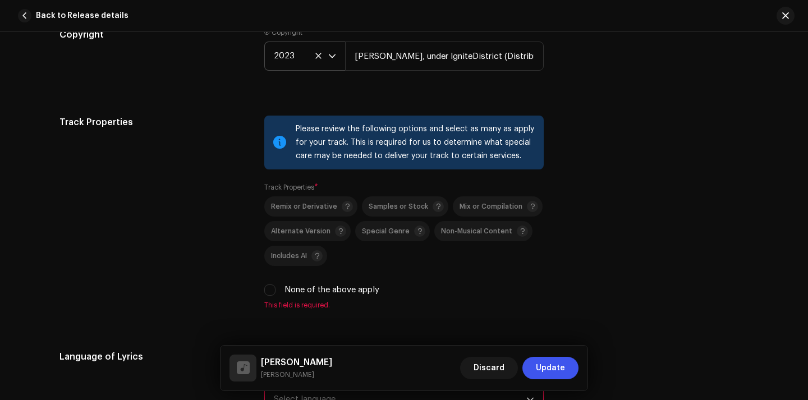
scroll to position [1669, 0]
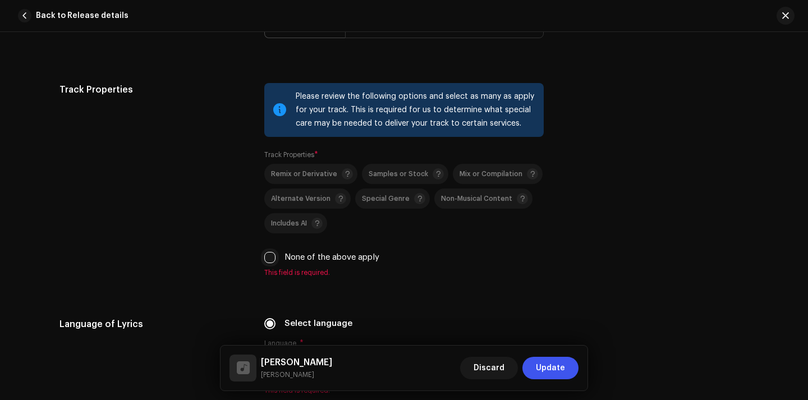
click at [268, 255] on input "None of the above apply" at bounding box center [269, 257] width 11 height 11
checkbox input "true"
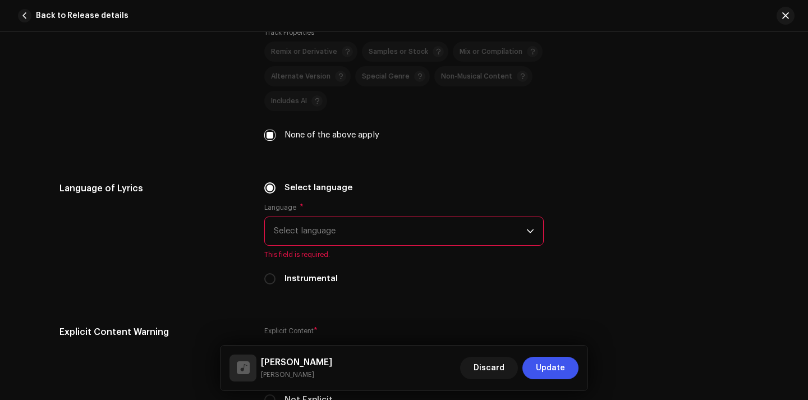
scroll to position [1801, 0]
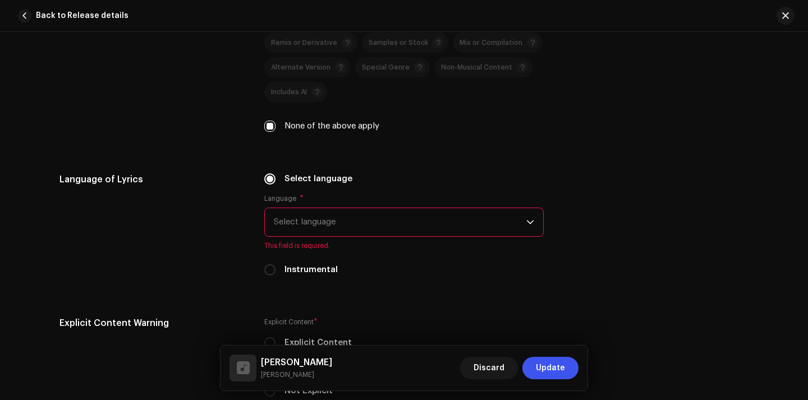
click at [289, 227] on span "Select language" at bounding box center [400, 222] width 252 height 28
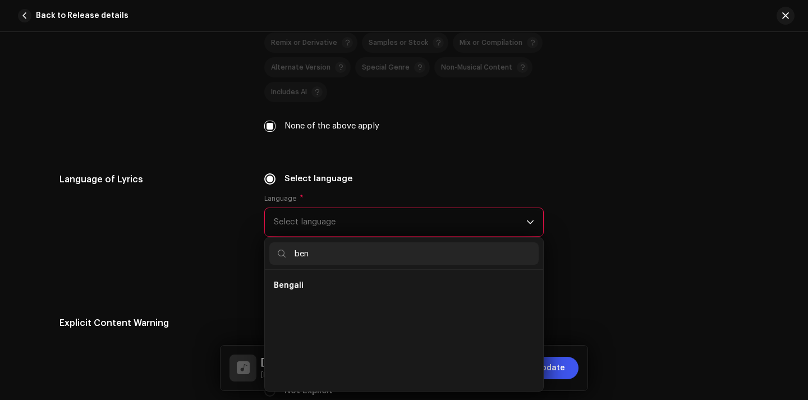
scroll to position [0, 0]
type input "ben"
click at [310, 288] on li "Bengali" at bounding box center [403, 285] width 269 height 22
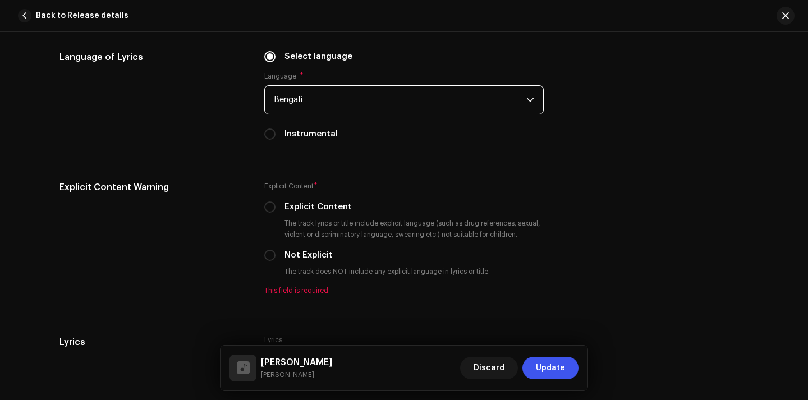
scroll to position [1937, 0]
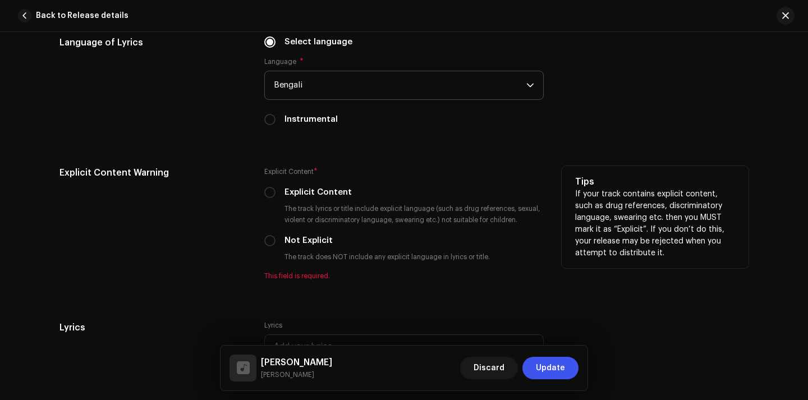
click at [275, 244] on div "Not Explicit" at bounding box center [403, 240] width 279 height 12
click at [264, 241] on input "Not Explicit" at bounding box center [269, 240] width 11 height 11
radio input "true"
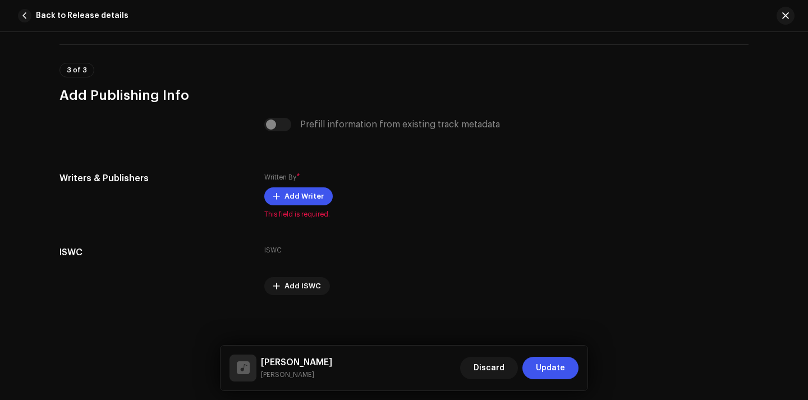
scroll to position [2298, 0]
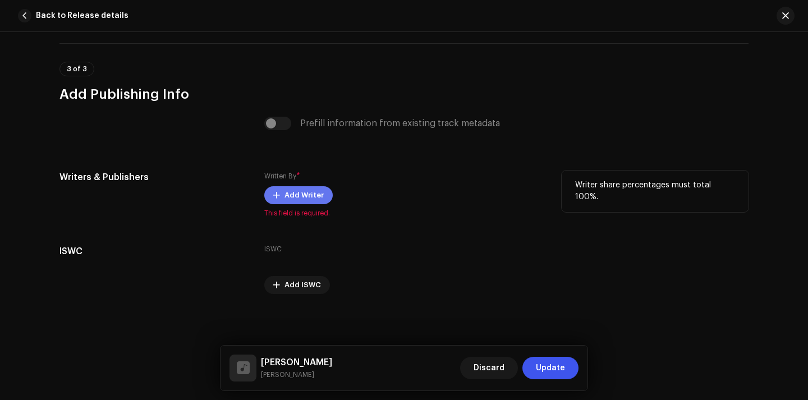
click at [299, 194] on span "Add Writer" at bounding box center [303, 195] width 39 height 22
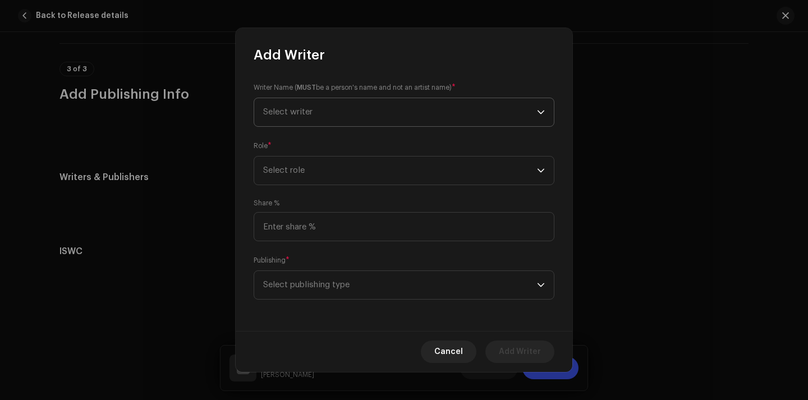
click at [374, 112] on span "Select writer" at bounding box center [400, 112] width 274 height 28
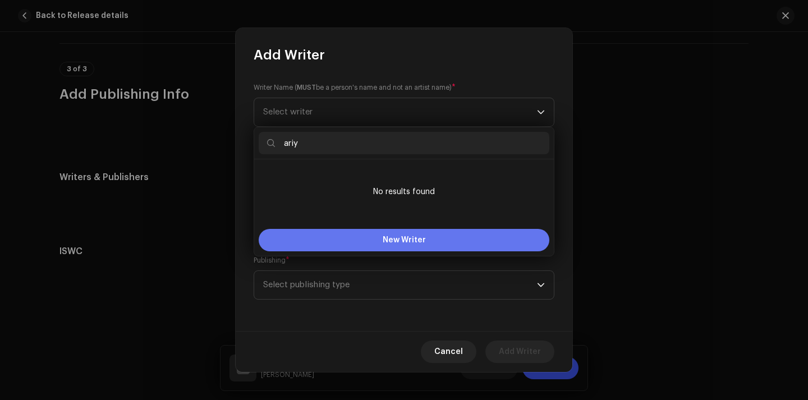
type input "ariy"
click at [394, 241] on span "New Writer" at bounding box center [404, 240] width 43 height 8
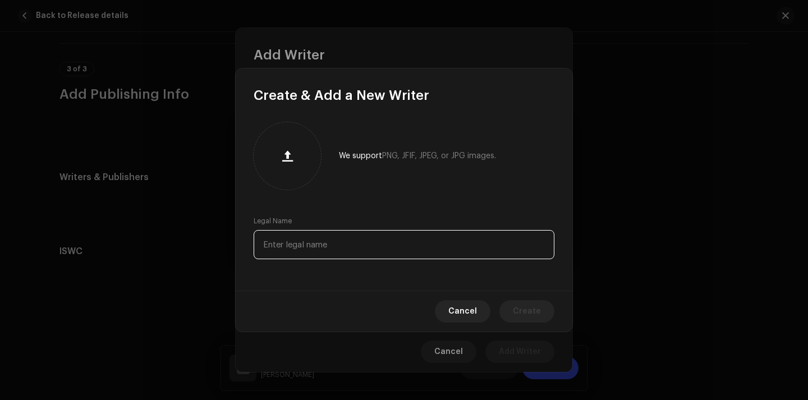
click at [378, 245] on input "text" at bounding box center [404, 244] width 301 height 29
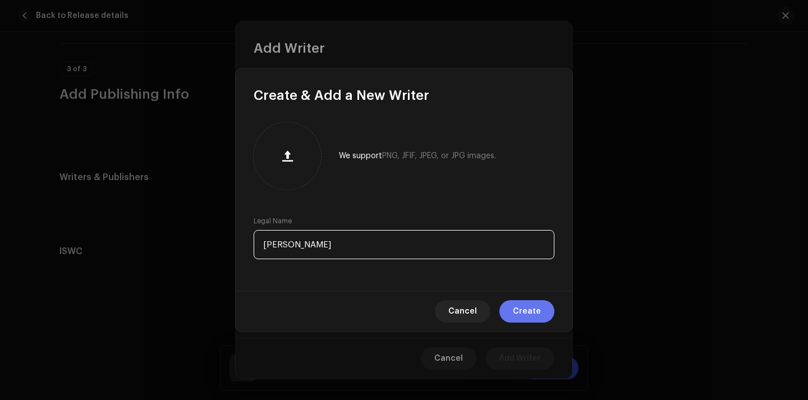
type input "[PERSON_NAME]"
click at [528, 306] on span "Create" at bounding box center [527, 311] width 28 height 22
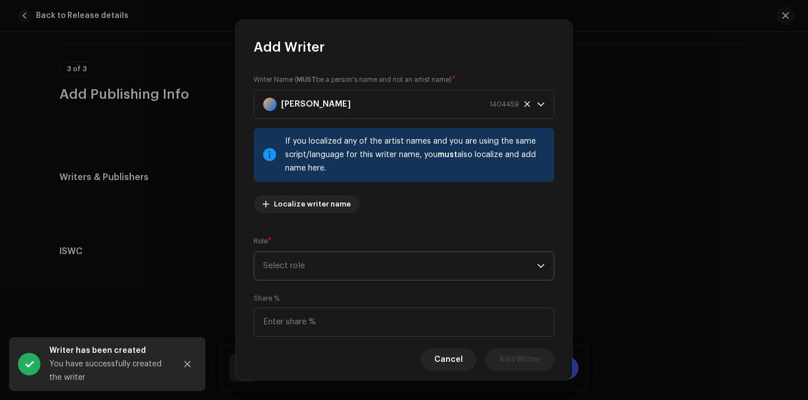
click at [332, 263] on span "Select role" at bounding box center [400, 266] width 274 height 28
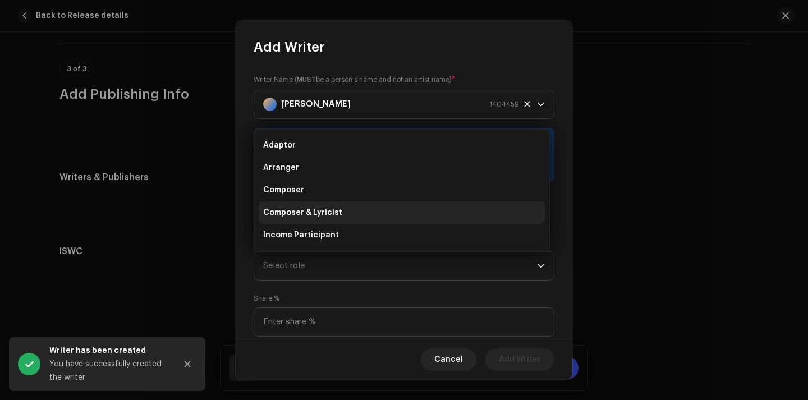
click at [346, 209] on li "Composer & Lyricist" at bounding box center [402, 212] width 286 height 22
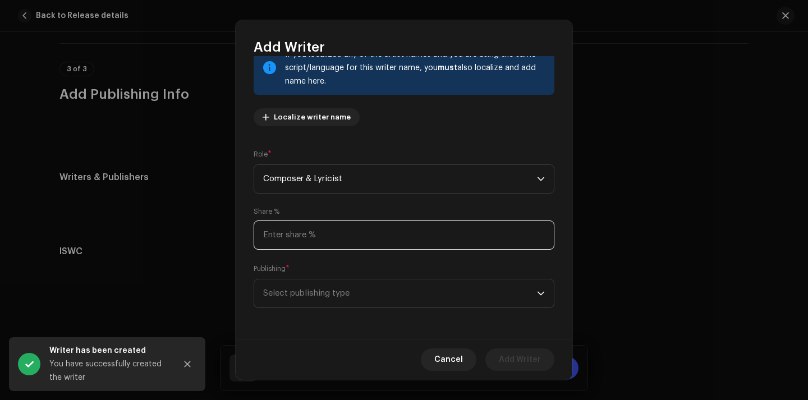
click at [347, 237] on input at bounding box center [404, 234] width 301 height 29
type input "100.00"
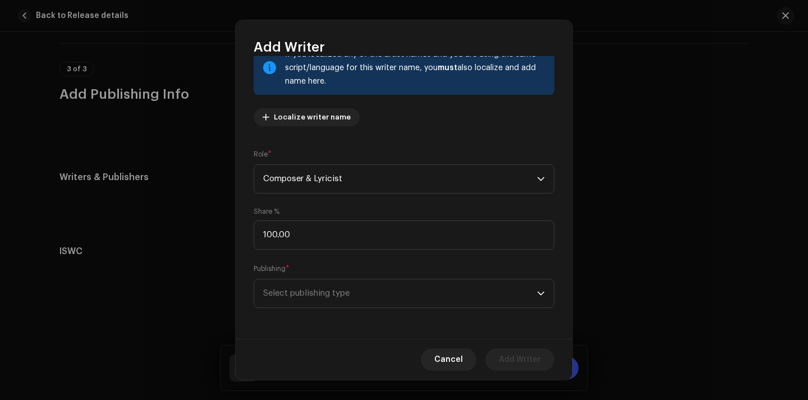
click at [360, 308] on div "Writer Name ( MUST be a person's name and not an artist name) * [PERSON_NAME] 1…" at bounding box center [404, 197] width 337 height 283
click at [377, 291] on span "Select publishing type" at bounding box center [400, 293] width 274 height 28
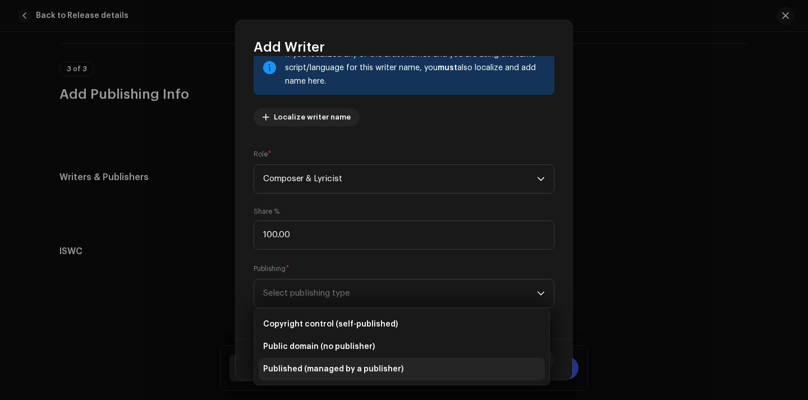
click at [351, 368] on span "Published (managed by a publisher)" at bounding box center [333, 368] width 140 height 11
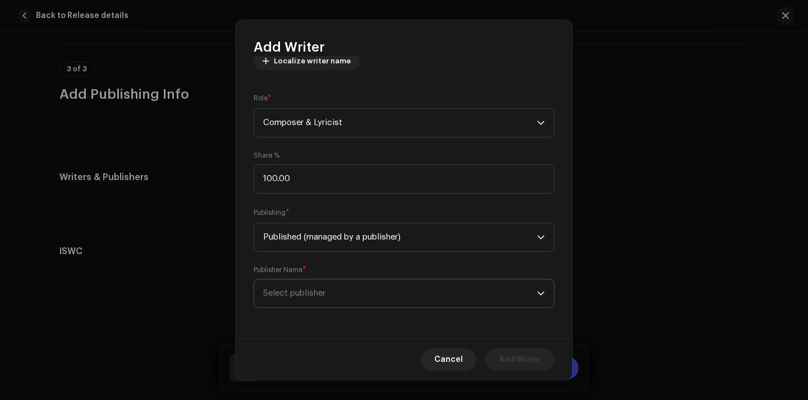
click at [376, 279] on p-select "Select publisher" at bounding box center [404, 293] width 301 height 29
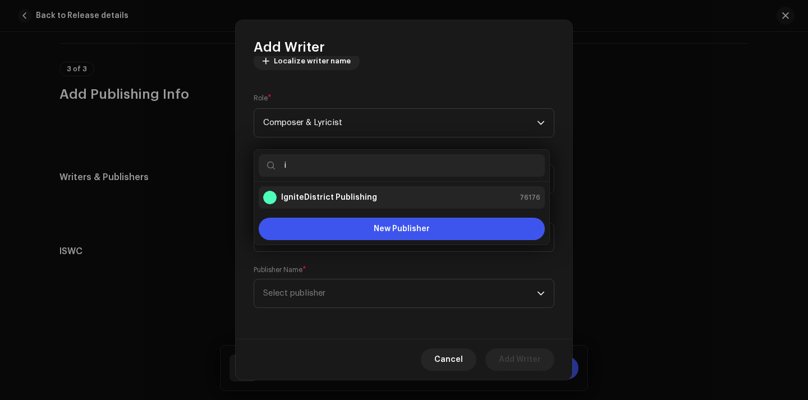
type input "i"
click at [426, 195] on div "IgniteDistrict Publishing 76176" at bounding box center [401, 197] width 277 height 13
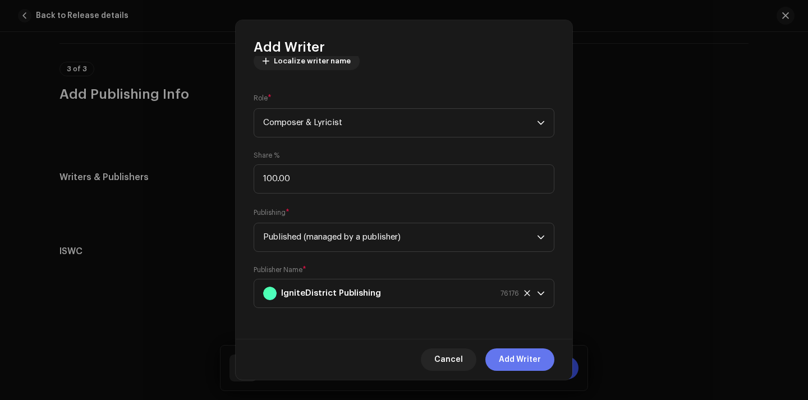
click at [522, 357] on span "Add Writer" at bounding box center [520, 359] width 42 height 22
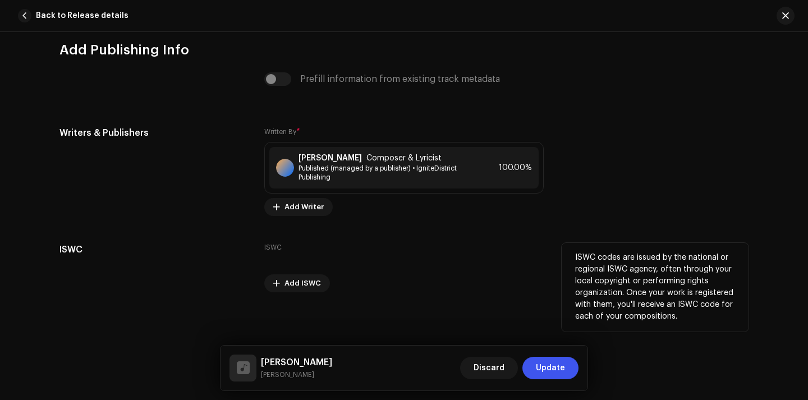
scroll to position [2342, 0]
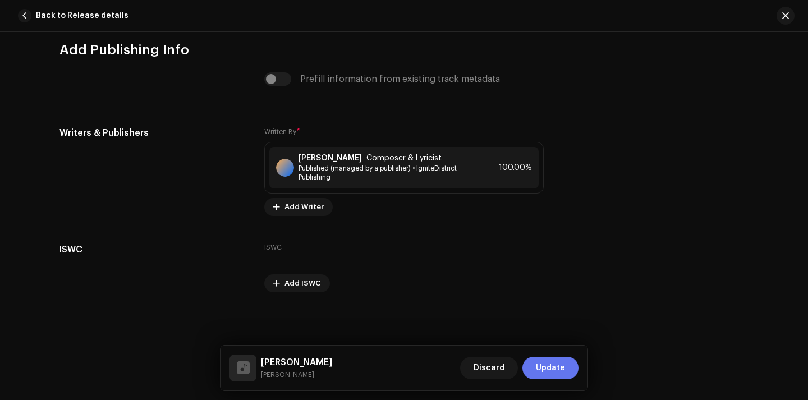
click at [568, 368] on button "Update" at bounding box center [550, 368] width 56 height 22
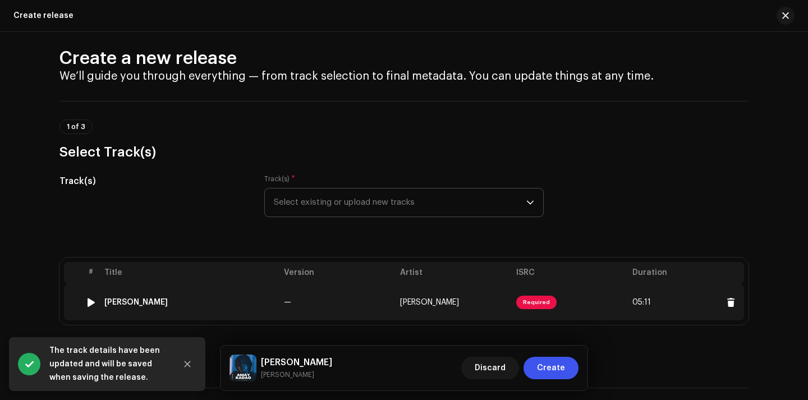
click at [522, 288] on td "Required" at bounding box center [570, 302] width 116 height 36
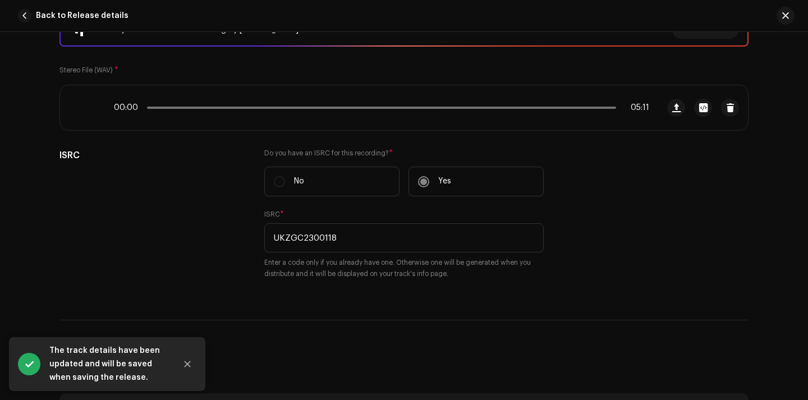
scroll to position [178, 0]
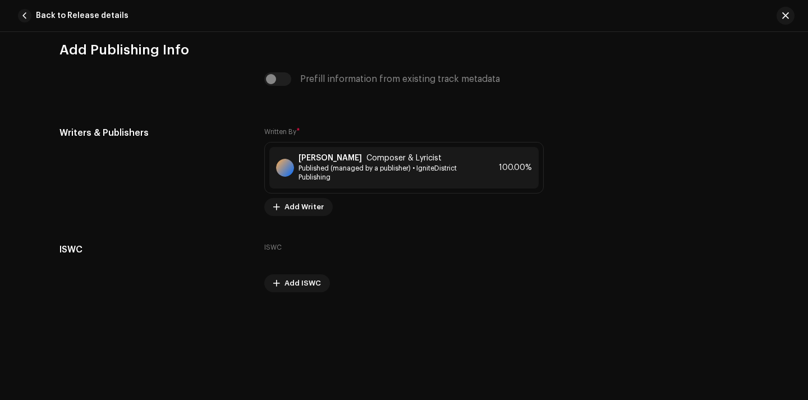
scroll to position [2342, 0]
click at [28, 12] on span "button" at bounding box center [24, 15] width 13 height 13
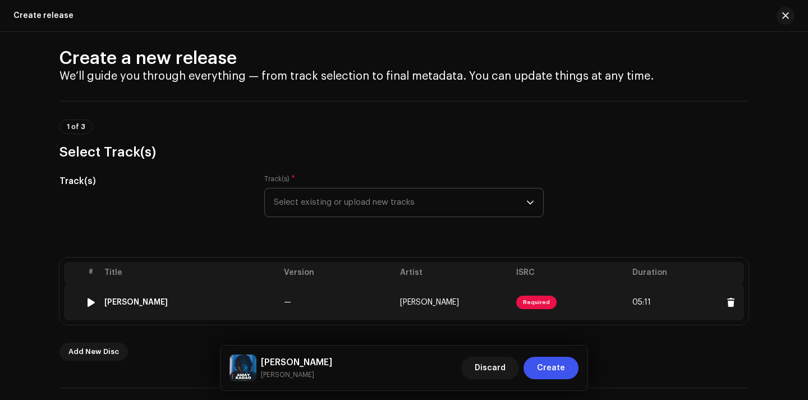
click at [539, 302] on span "Required" at bounding box center [536, 302] width 40 height 13
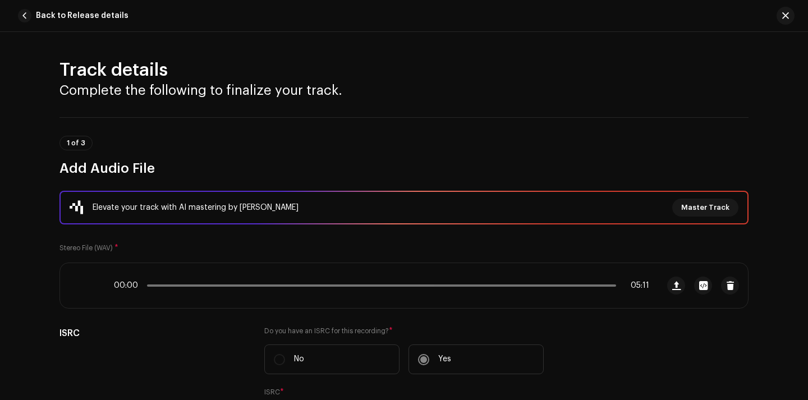
scroll to position [129, 0]
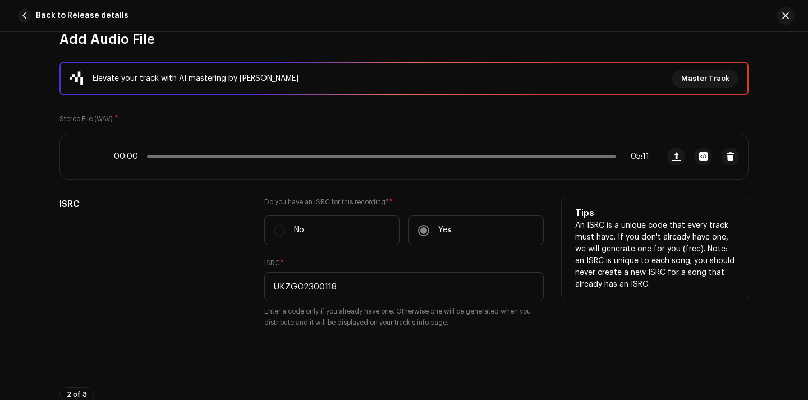
click at [341, 230] on label "No" at bounding box center [331, 230] width 135 height 30
click at [275, 229] on label "No" at bounding box center [331, 230] width 135 height 30
click at [426, 224] on label "Yes" at bounding box center [475, 230] width 135 height 30
click at [422, 225] on label "Yes" at bounding box center [475, 230] width 135 height 30
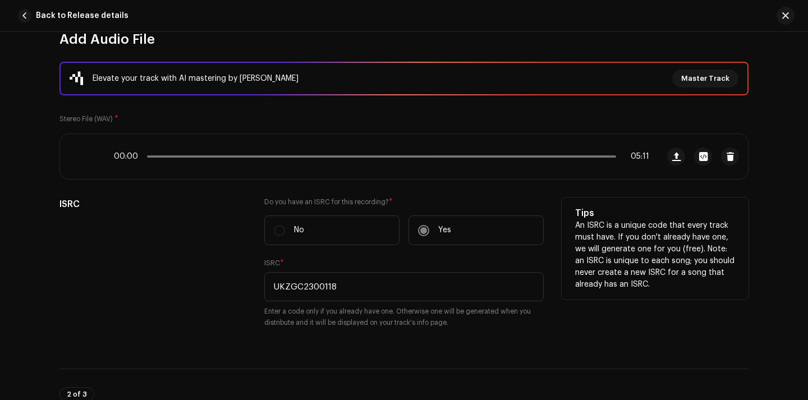
click at [422, 227] on label "Yes" at bounding box center [475, 230] width 135 height 30
click at [379, 293] on input "UKZGC2300118" at bounding box center [403, 286] width 279 height 29
click at [375, 293] on input "UKZGC2300118" at bounding box center [403, 286] width 279 height 29
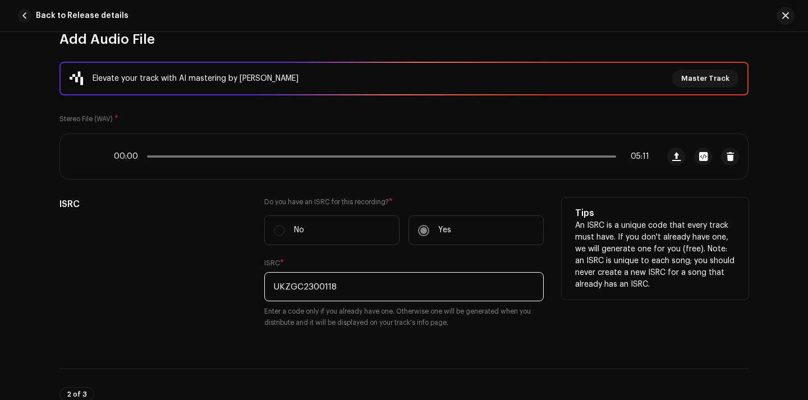
click at [393, 287] on input "UKZGC2300118" at bounding box center [403, 286] width 279 height 29
click at [703, 79] on button "Master Track" at bounding box center [705, 79] width 66 height 18
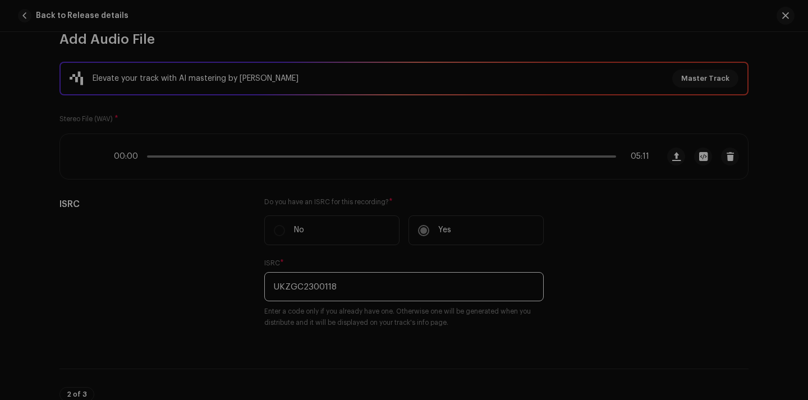
click at [117, 242] on div "Master Your Track with AI Experience the difference of professional-grade audio…" at bounding box center [404, 200] width 808 height 400
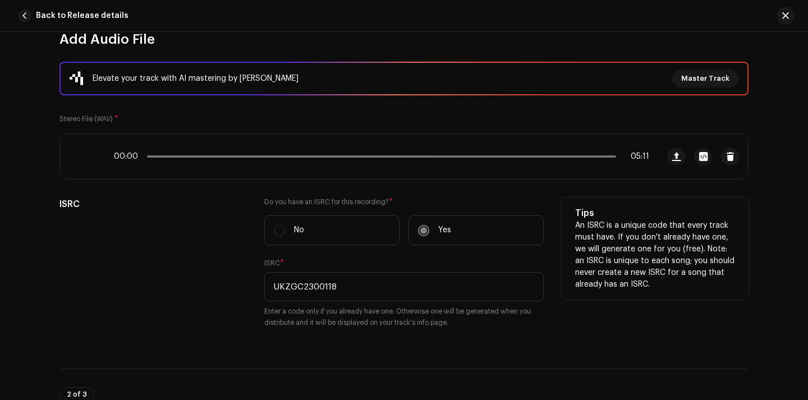
click at [150, 248] on div "ISRC" at bounding box center [152, 269] width 187 height 144
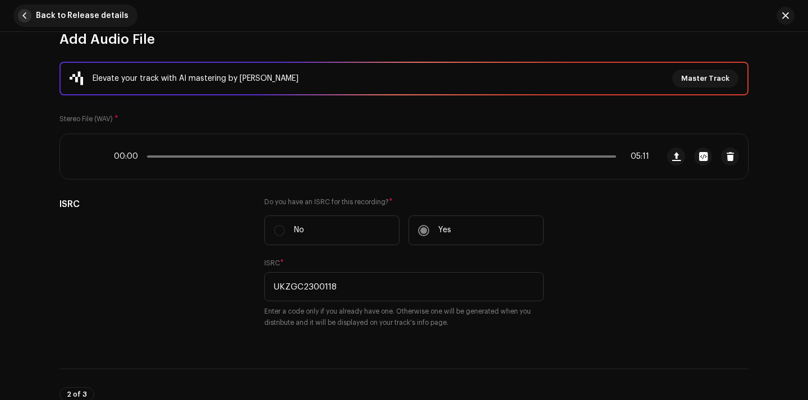
click at [37, 14] on span "Back to Release details" at bounding box center [82, 15] width 93 height 22
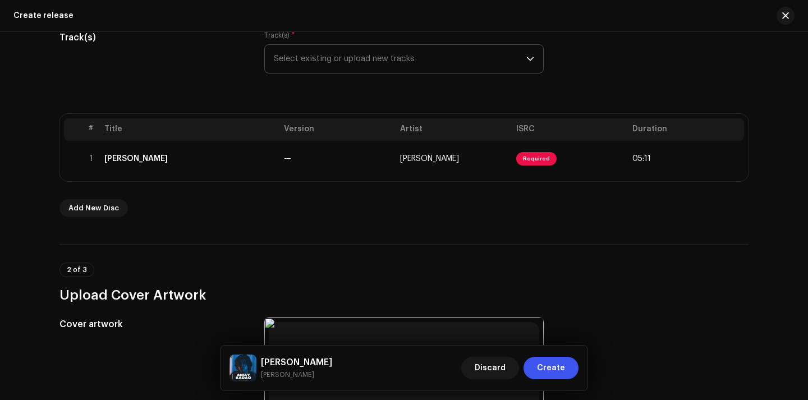
scroll to position [155, 0]
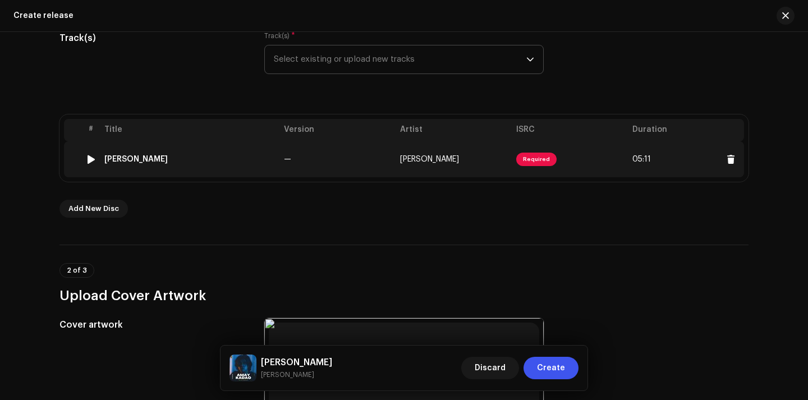
click at [537, 163] on span "Required" at bounding box center [536, 159] width 40 height 13
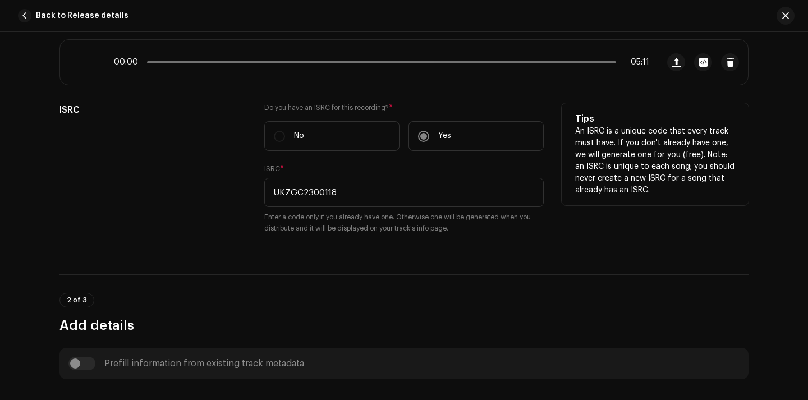
scroll to position [214, 0]
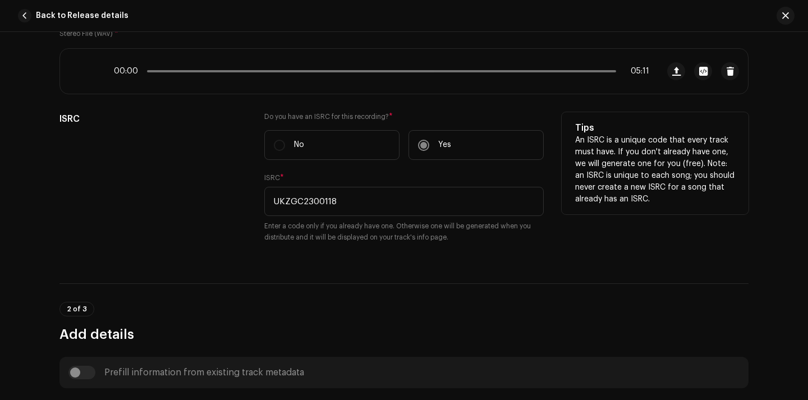
click at [277, 254] on div "Do you have an ISRC for this recording? * No Yes ISRC * UKZGC2300118 Enter a co…" at bounding box center [403, 184] width 279 height 144
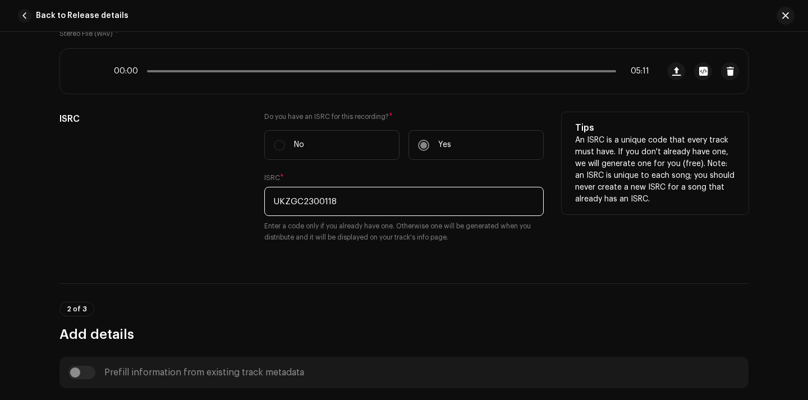
click at [369, 210] on input "UKZGC2300118" at bounding box center [403, 201] width 279 height 29
drag, startPoint x: 373, startPoint y: 205, endPoint x: 239, endPoint y: 204, distance: 134.1
click at [239, 205] on div "ISRC Do you have an ISRC for this recording? * No Yes ISRC * UKZGC2300118 Enter…" at bounding box center [403, 184] width 689 height 144
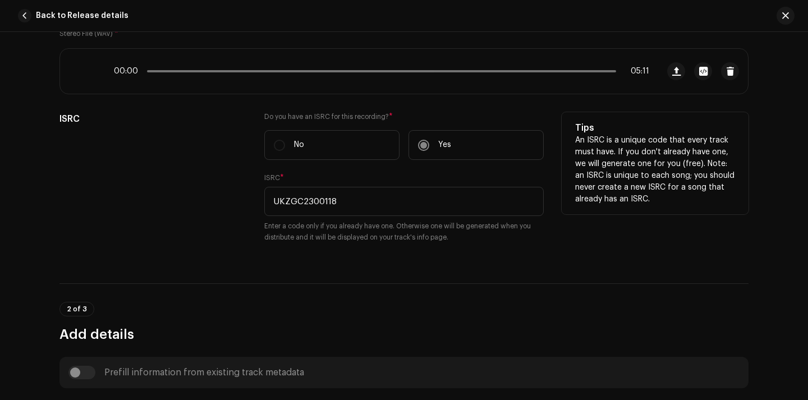
click at [133, 209] on div "ISRC" at bounding box center [152, 184] width 187 height 144
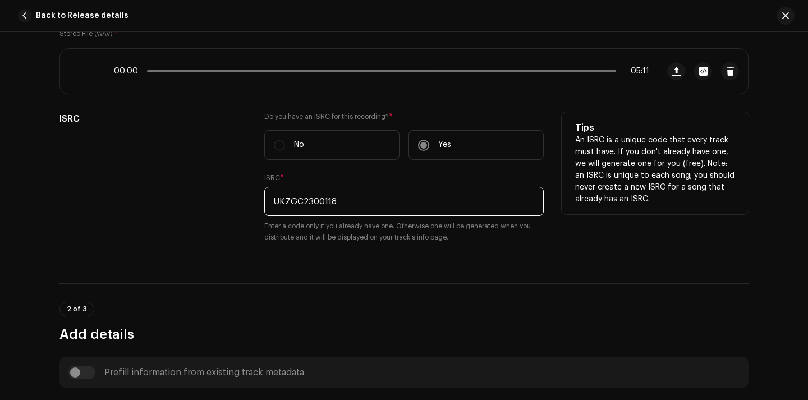
drag, startPoint x: 356, startPoint y: 202, endPoint x: 240, endPoint y: 201, distance: 116.1
click at [240, 201] on div "ISRC Do you have an ISRC for this recording? * No Yes ISRC * UKZGC2300118 Enter…" at bounding box center [403, 184] width 689 height 144
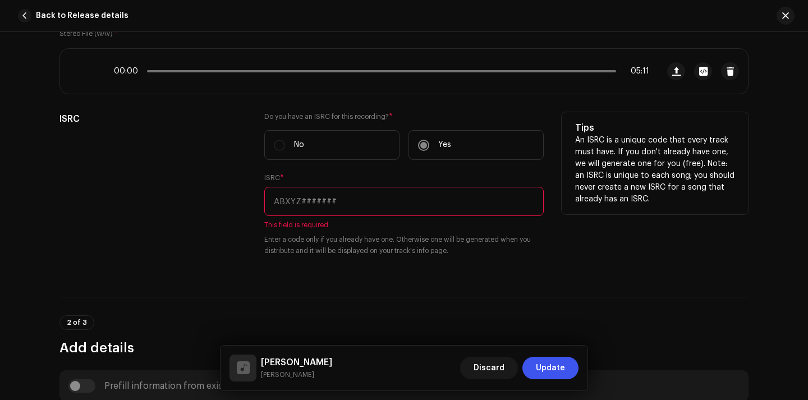
paste input "UKZGC2300118"
type input "UKZGC2300118"
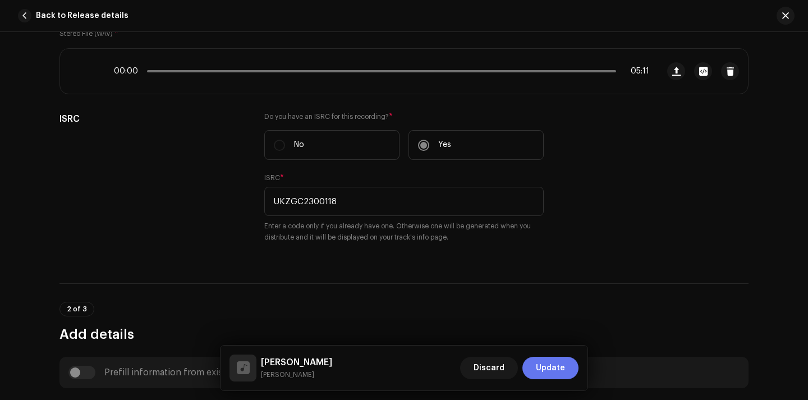
click at [560, 369] on span "Update" at bounding box center [550, 368] width 29 height 22
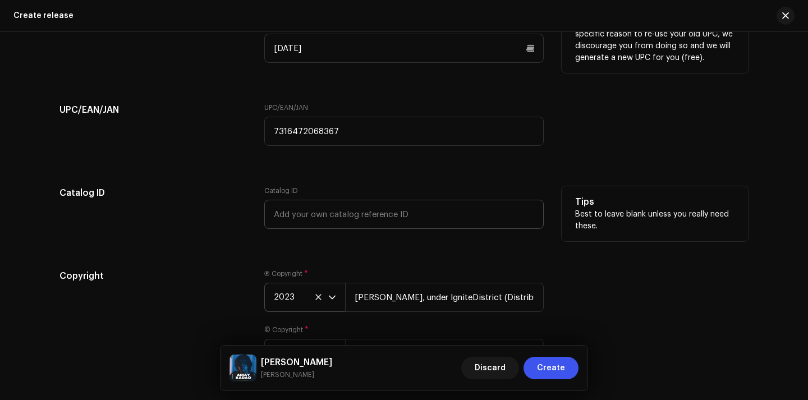
scroll to position [1889, 0]
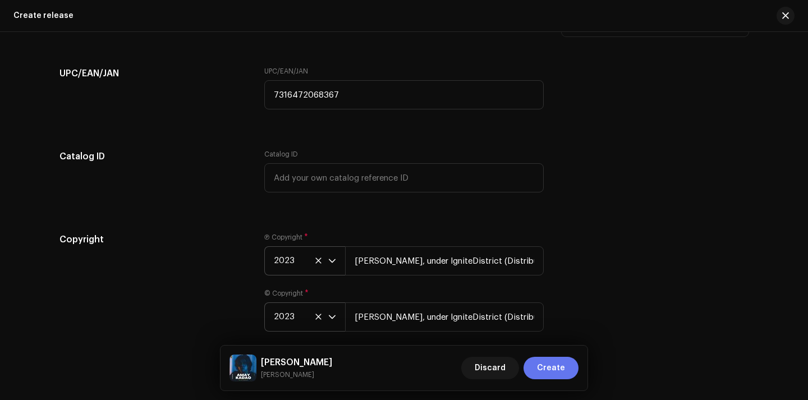
click at [560, 365] on span "Create" at bounding box center [551, 368] width 28 height 22
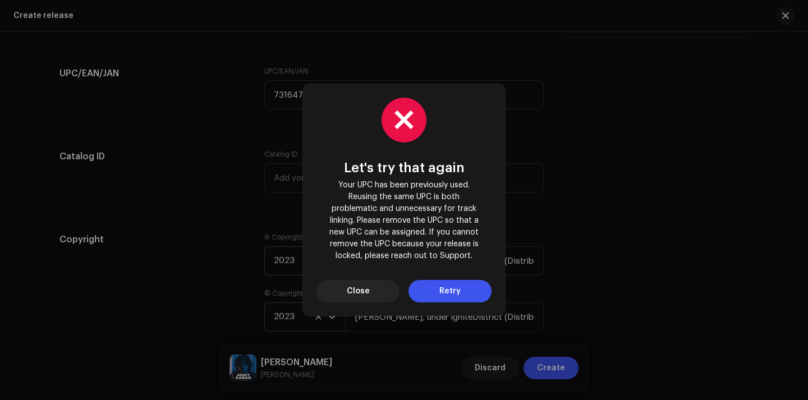
click at [446, 296] on span "Retry" at bounding box center [449, 291] width 21 height 22
click at [370, 292] on button "Close" at bounding box center [357, 291] width 83 height 22
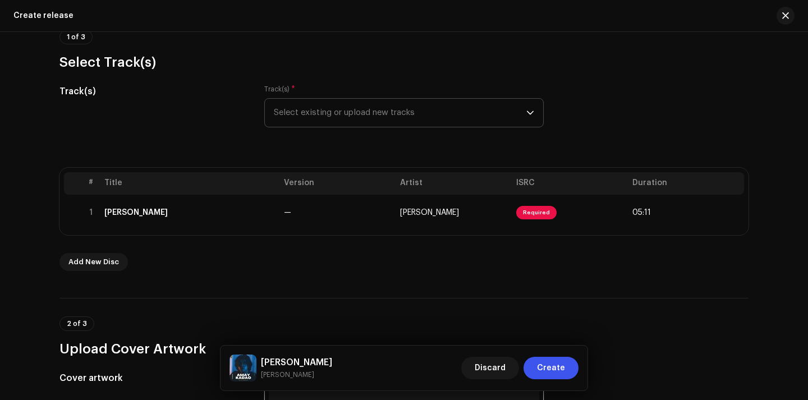
scroll to position [105, 0]
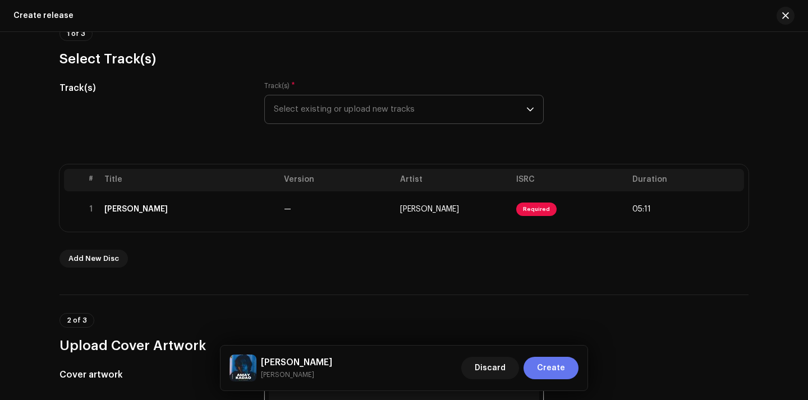
click at [549, 368] on span "Create" at bounding box center [551, 368] width 28 height 22
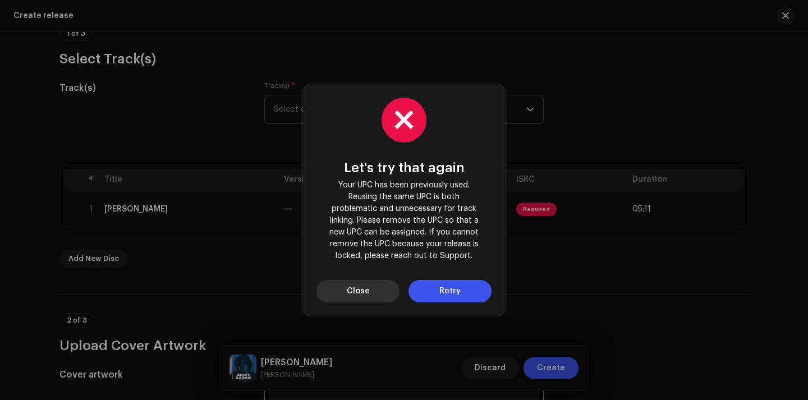
click at [371, 293] on button "Close" at bounding box center [357, 291] width 83 height 22
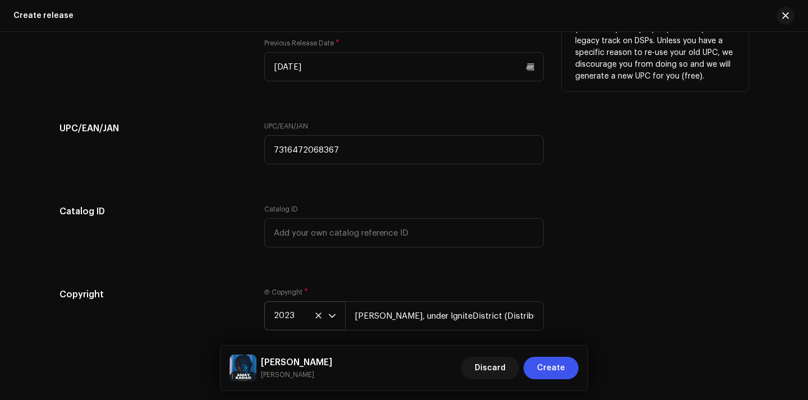
scroll to position [1829, 0]
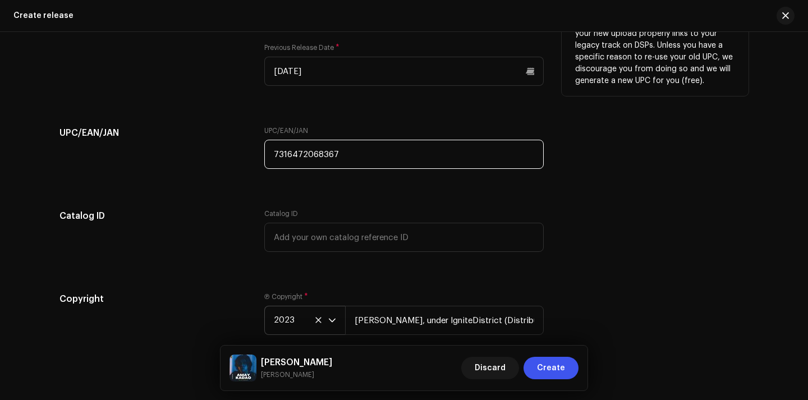
drag, startPoint x: 342, startPoint y: 154, endPoint x: 231, endPoint y: 153, distance: 111.6
click at [231, 153] on div "UPC/EAN/JAN UPC/EAN/JAN 7316472068367" at bounding box center [403, 154] width 689 height 56
click at [213, 155] on div "UPC/EAN/JAN" at bounding box center [152, 154] width 187 height 56
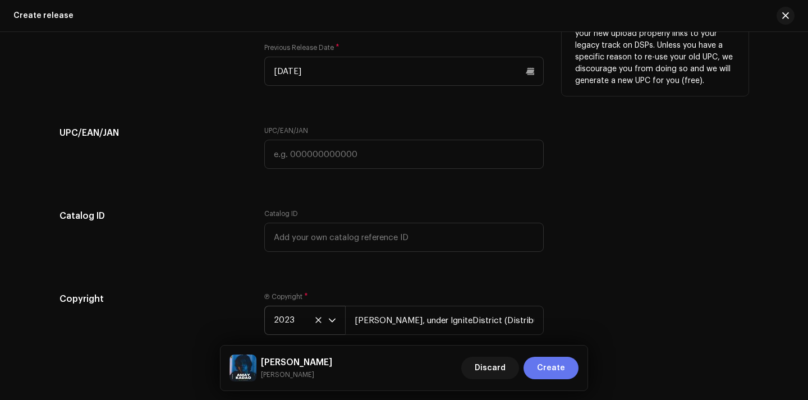
click at [556, 365] on span "Create" at bounding box center [551, 368] width 28 height 22
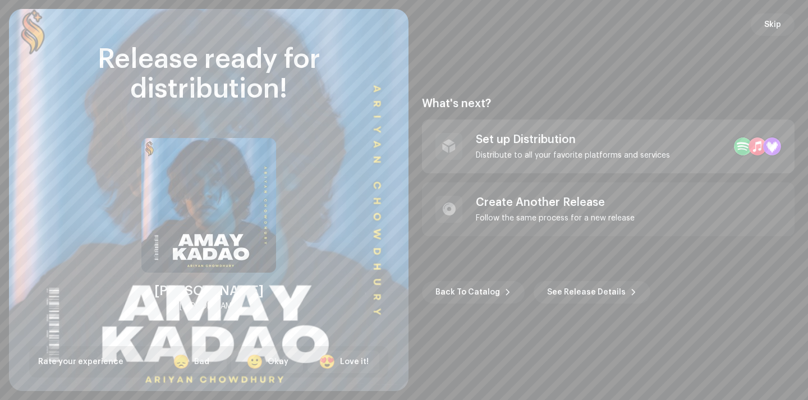
click at [628, 146] on div "Set up Distribution" at bounding box center [573, 139] width 194 height 13
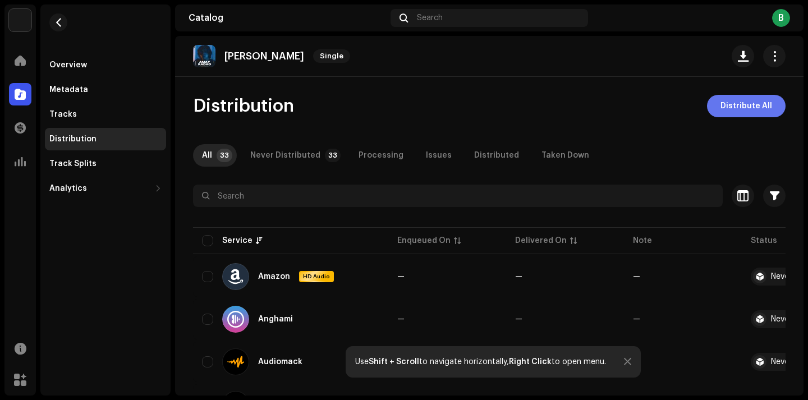
click at [748, 105] on span "Distribute All" at bounding box center [746, 106] width 52 height 22
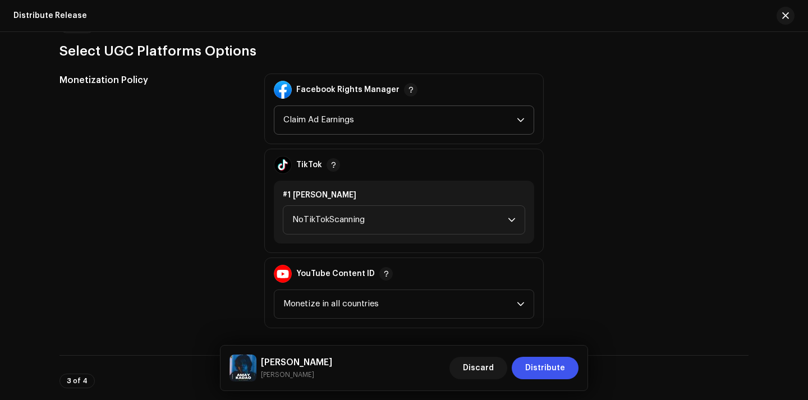
scroll to position [1361, 0]
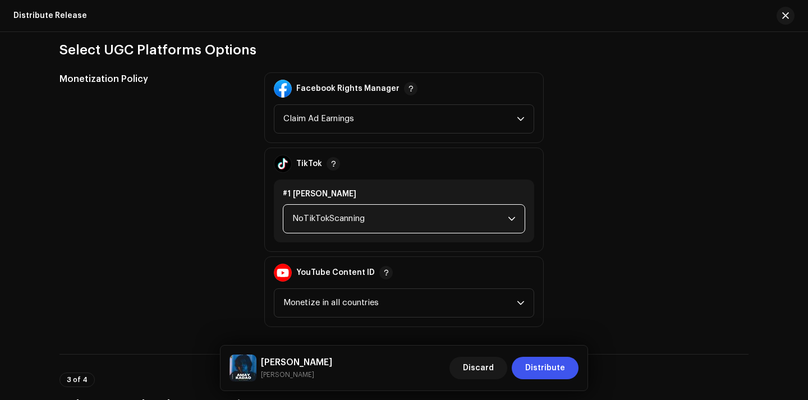
click at [459, 207] on span "NoTikTokScanning" at bounding box center [399, 219] width 215 height 28
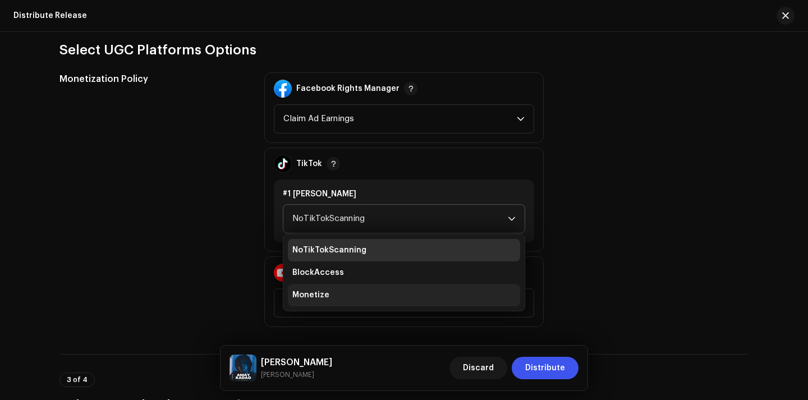
click at [365, 296] on li "Monetize" at bounding box center [404, 295] width 232 height 22
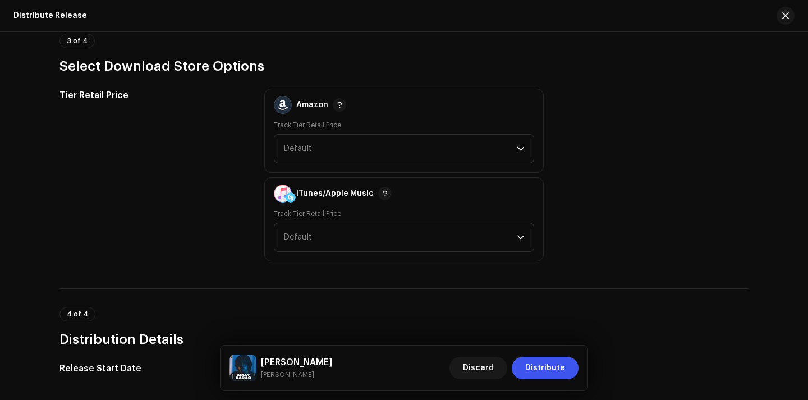
scroll to position [1709, 0]
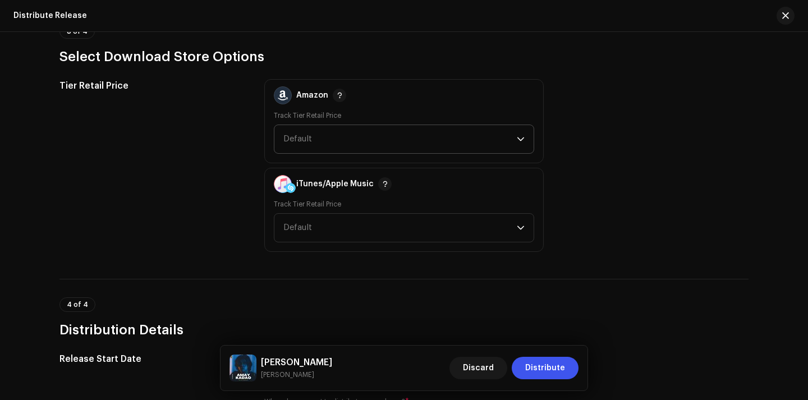
click at [314, 146] on span "Default" at bounding box center [399, 139] width 233 height 28
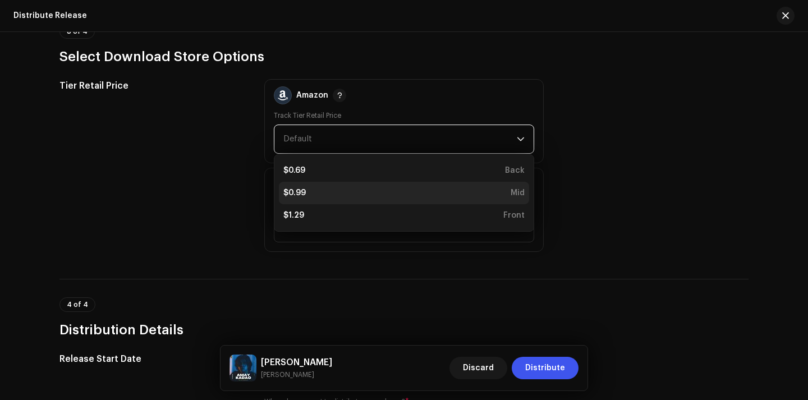
click at [314, 188] on div "$0.99 Mid" at bounding box center [403, 192] width 241 height 11
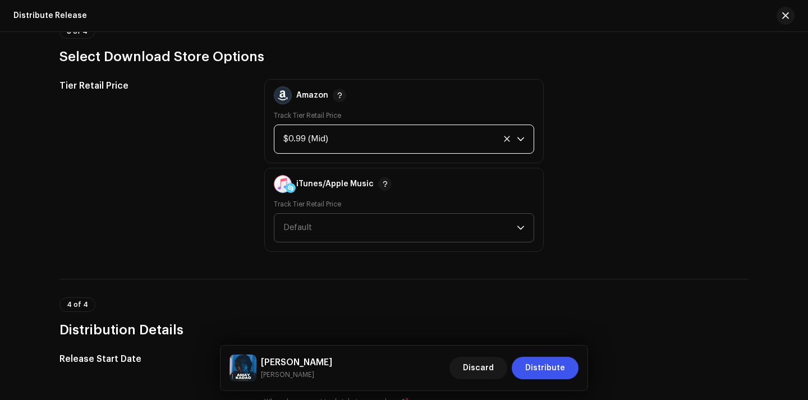
click at [319, 233] on span "Default" at bounding box center [399, 228] width 233 height 28
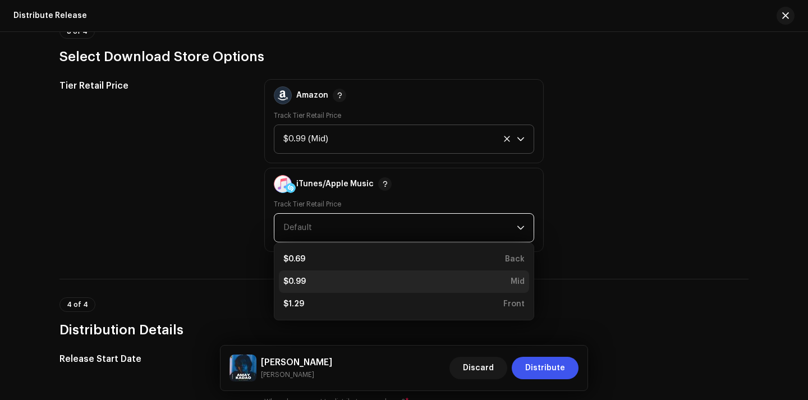
click at [319, 275] on li "$0.99 Mid" at bounding box center [404, 281] width 250 height 22
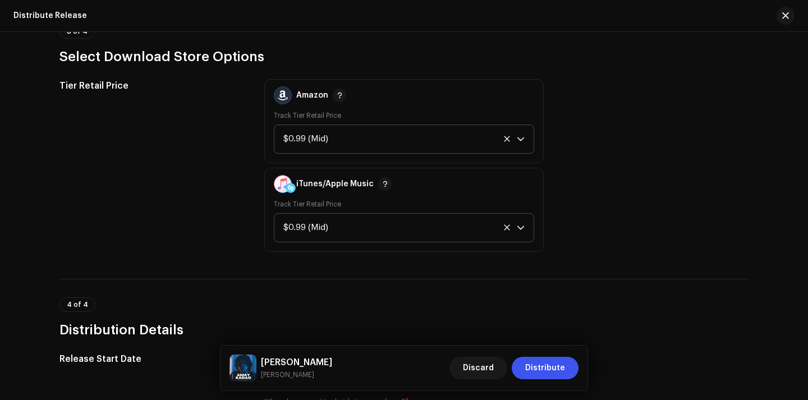
click at [192, 218] on div "Tier Retail Price" at bounding box center [152, 165] width 187 height 173
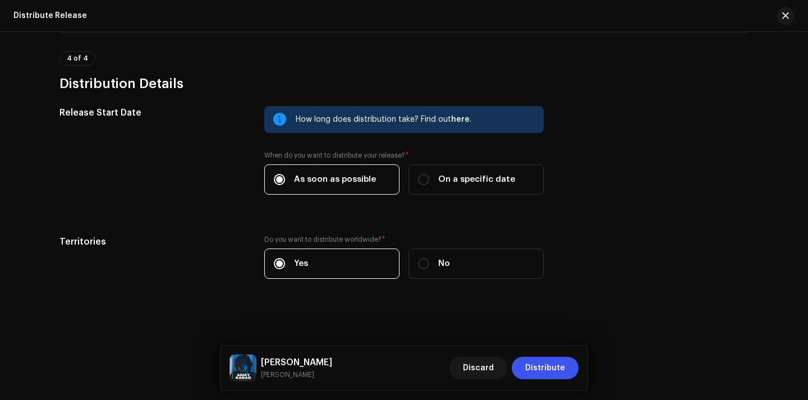
scroll to position [1955, 0]
click at [556, 368] on span "Distribute" at bounding box center [545, 368] width 40 height 22
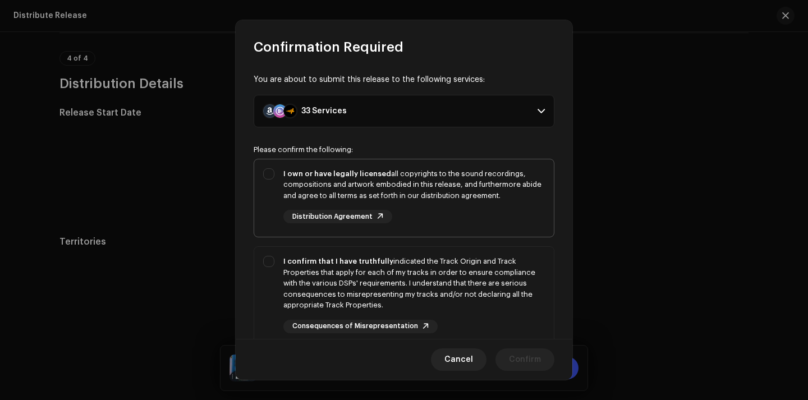
click at [276, 174] on div "I own or have legally licensed all copyrights to the sound recordings, composit…" at bounding box center [404, 195] width 300 height 73
checkbox input "true"
click at [261, 255] on div "I confirm that I have truthfully indicated the Track Origin and Track Propertie…" at bounding box center [404, 294] width 300 height 95
checkbox input "true"
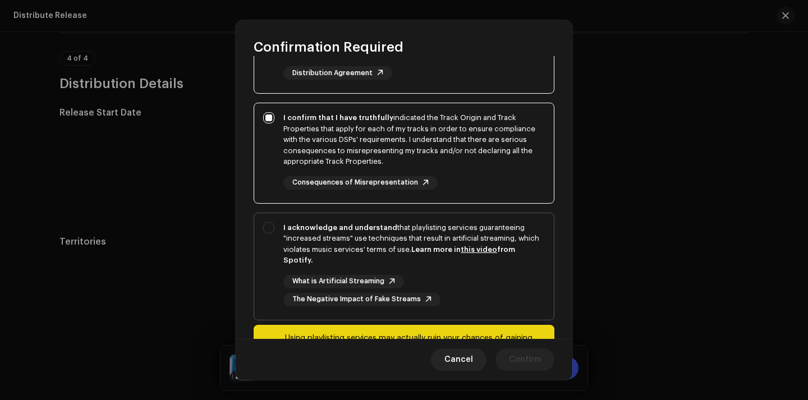
click at [271, 229] on div "I acknowledge and understand that playlisting services guaranteeing "increased …" at bounding box center [404, 264] width 300 height 102
checkbox input "true"
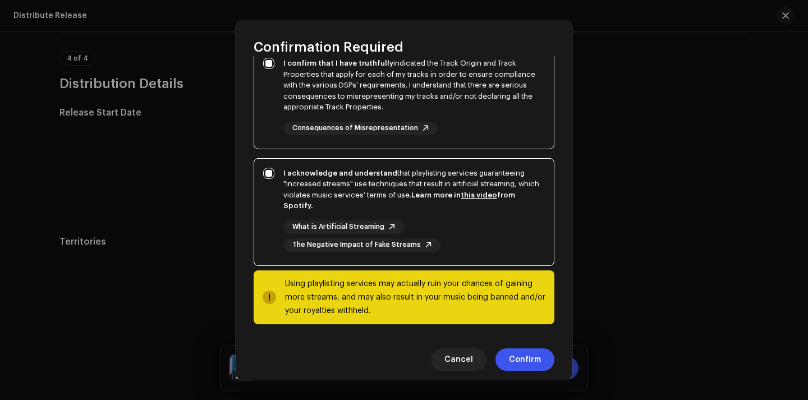
scroll to position [197, 0]
click at [515, 362] on span "Confirm" at bounding box center [525, 359] width 32 height 22
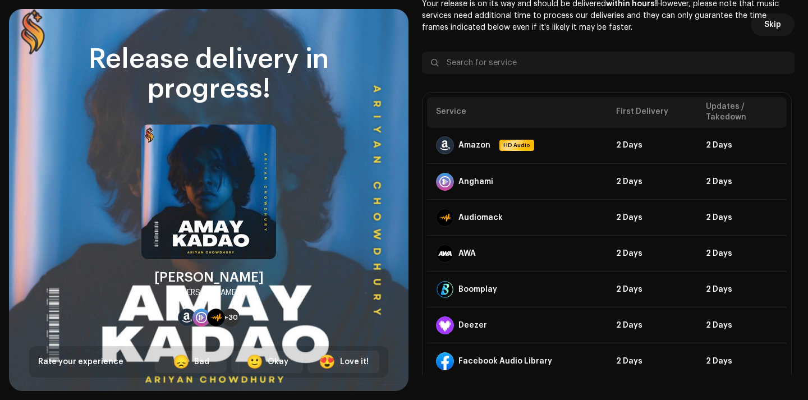
scroll to position [0, 0]
click at [767, 28] on span "Skip" at bounding box center [772, 24] width 17 height 22
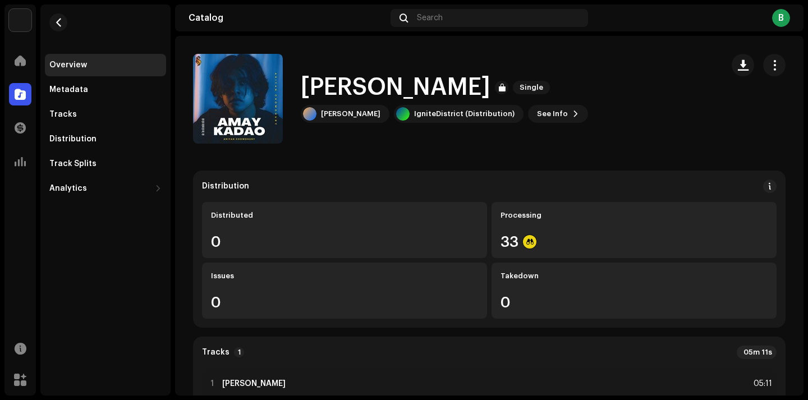
click at [179, 1] on div "IgniteDistrict Home Catalog Transactions Analytics Resources Marketplace Overvi…" at bounding box center [404, 200] width 808 height 400
click at [72, 63] on div "Overview" at bounding box center [68, 65] width 38 height 9
click at [62, 21] on span "button" at bounding box center [58, 22] width 8 height 9
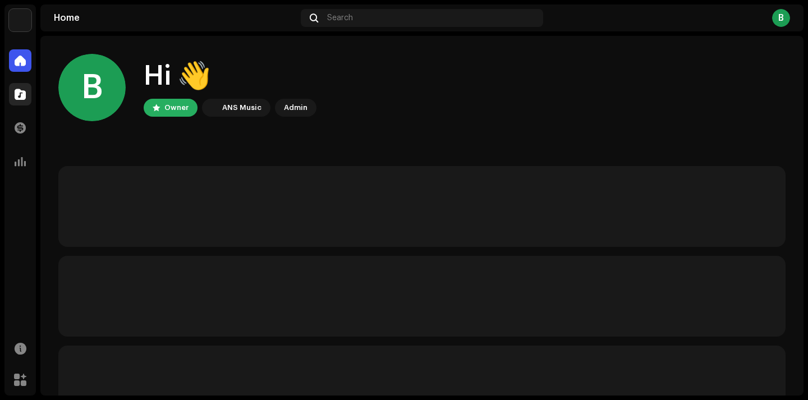
click at [21, 96] on span at bounding box center [20, 94] width 11 height 9
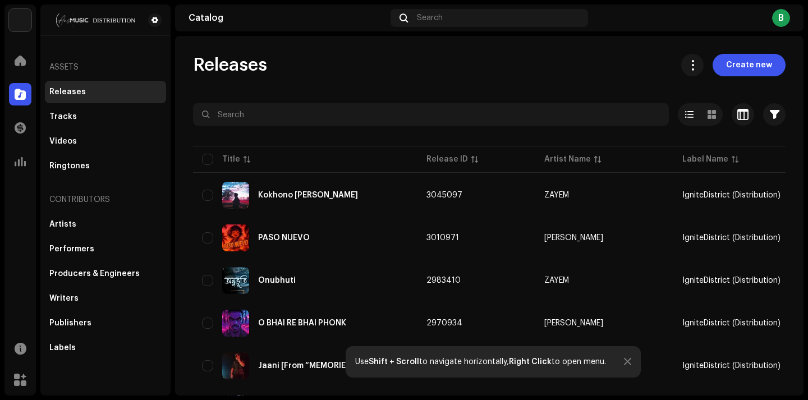
click at [111, 96] on div "Releases" at bounding box center [105, 92] width 112 height 9
click at [75, 85] on div "Releases" at bounding box center [105, 92] width 121 height 22
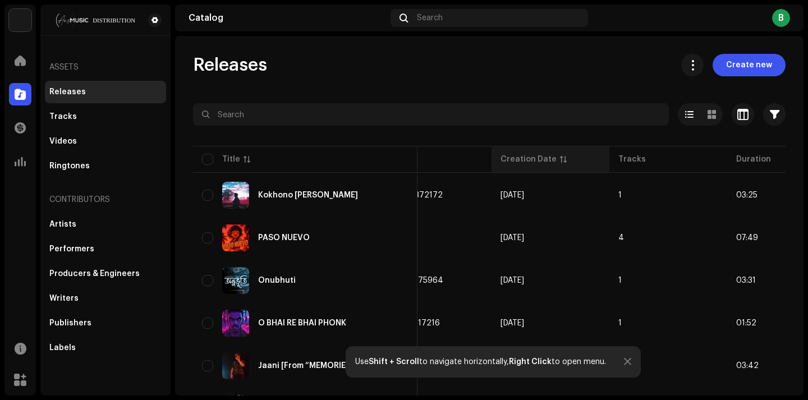
scroll to position [0, 416]
click at [501, 159] on div "Creation Date" at bounding box center [529, 159] width 56 height 11
